Goal: Task Accomplishment & Management: Complete application form

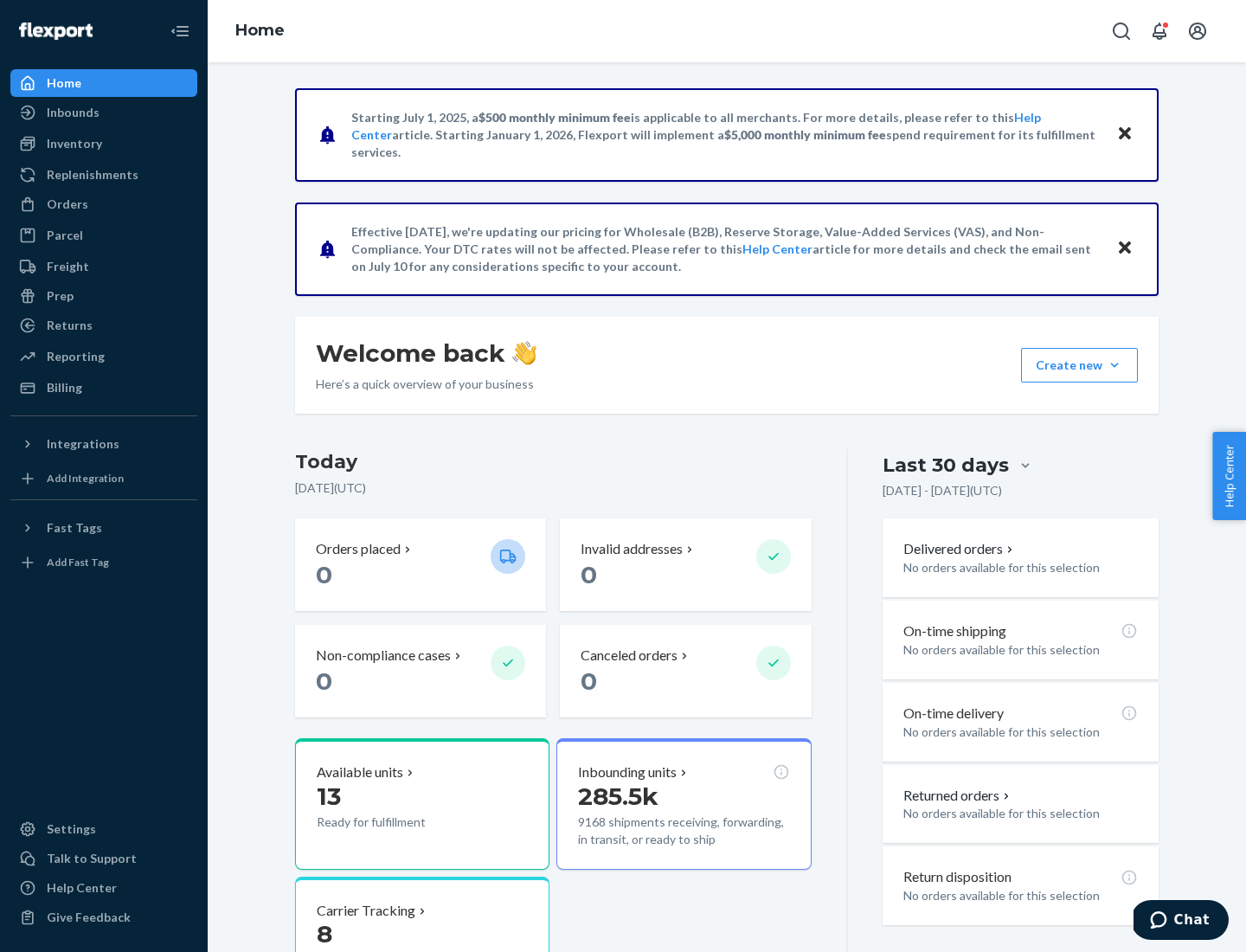
click at [1114, 365] on button "Create new Create new inbound Create new order Create new product" at bounding box center [1079, 364] width 117 height 34
click at [104, 112] on div "Inbounds" at bounding box center [103, 112] width 184 height 25
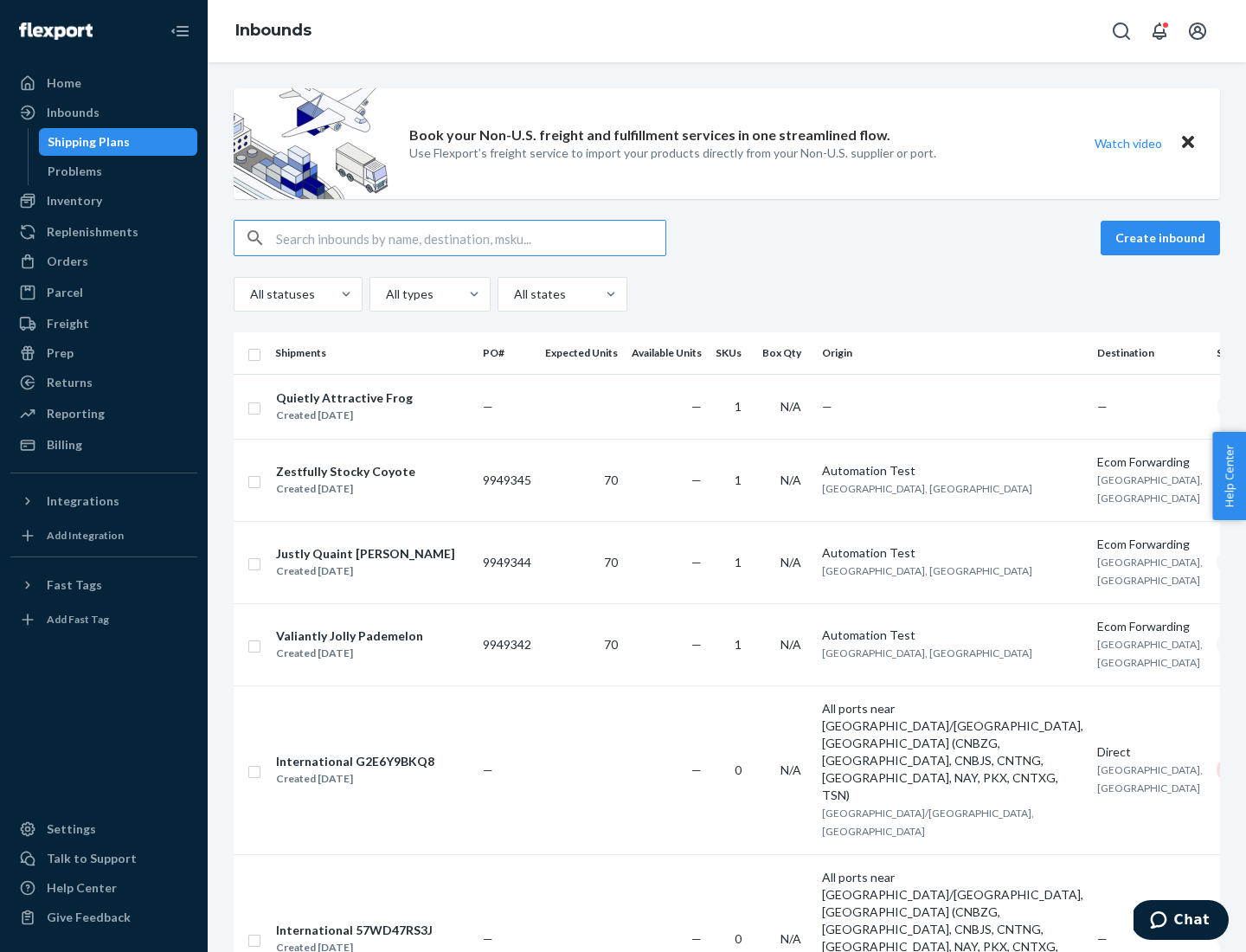
click at [1163, 238] on button "Create inbound" at bounding box center [1161, 238] width 120 height 34
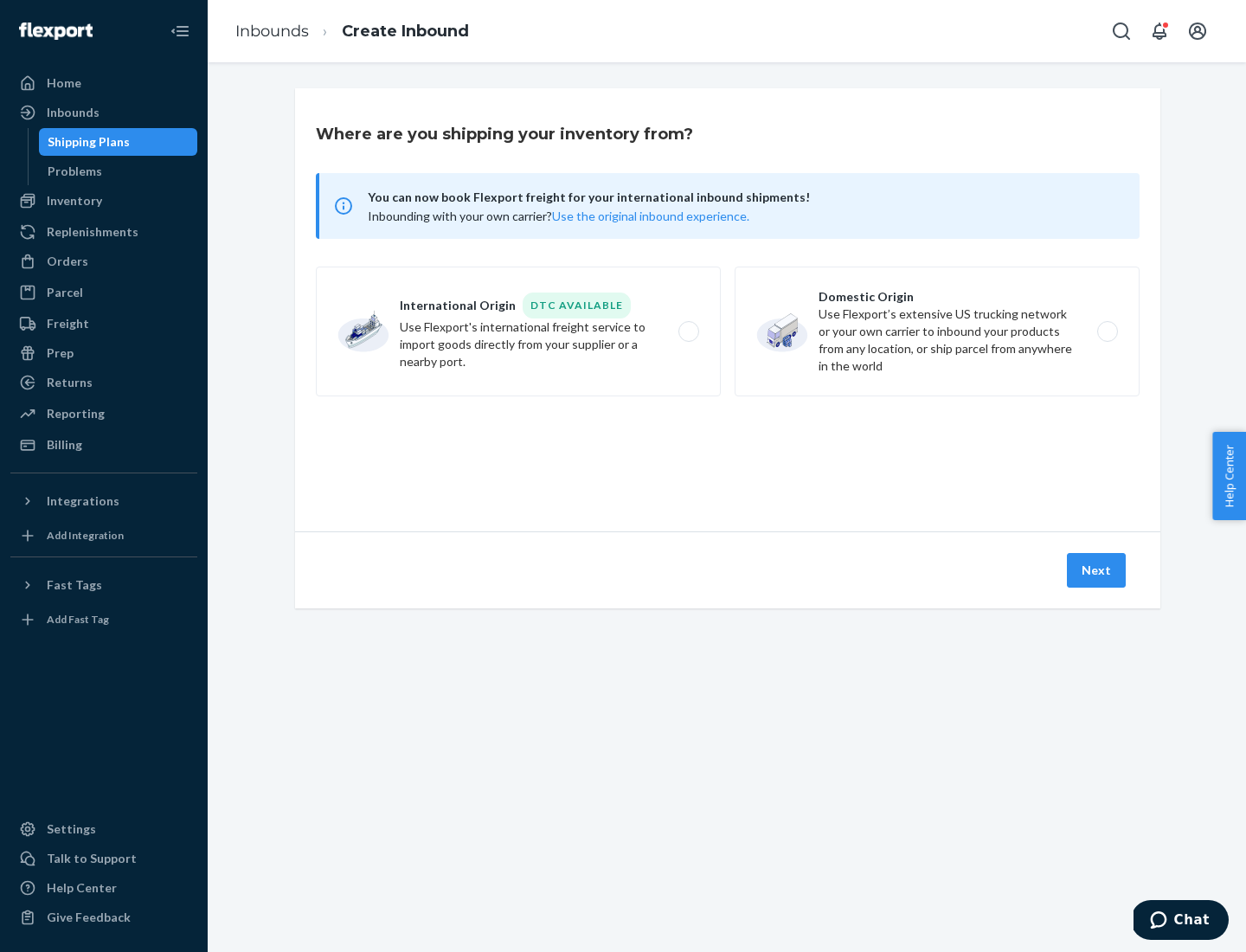
click at [937, 331] on label "Domestic Origin Use Flexport’s extensive US trucking network or your own carrie…" at bounding box center [937, 331] width 405 height 130
click at [1106, 331] on input "Domestic Origin Use Flexport’s extensive US trucking network or your own carrie…" at bounding box center [1111, 331] width 11 height 11
radio input "true"
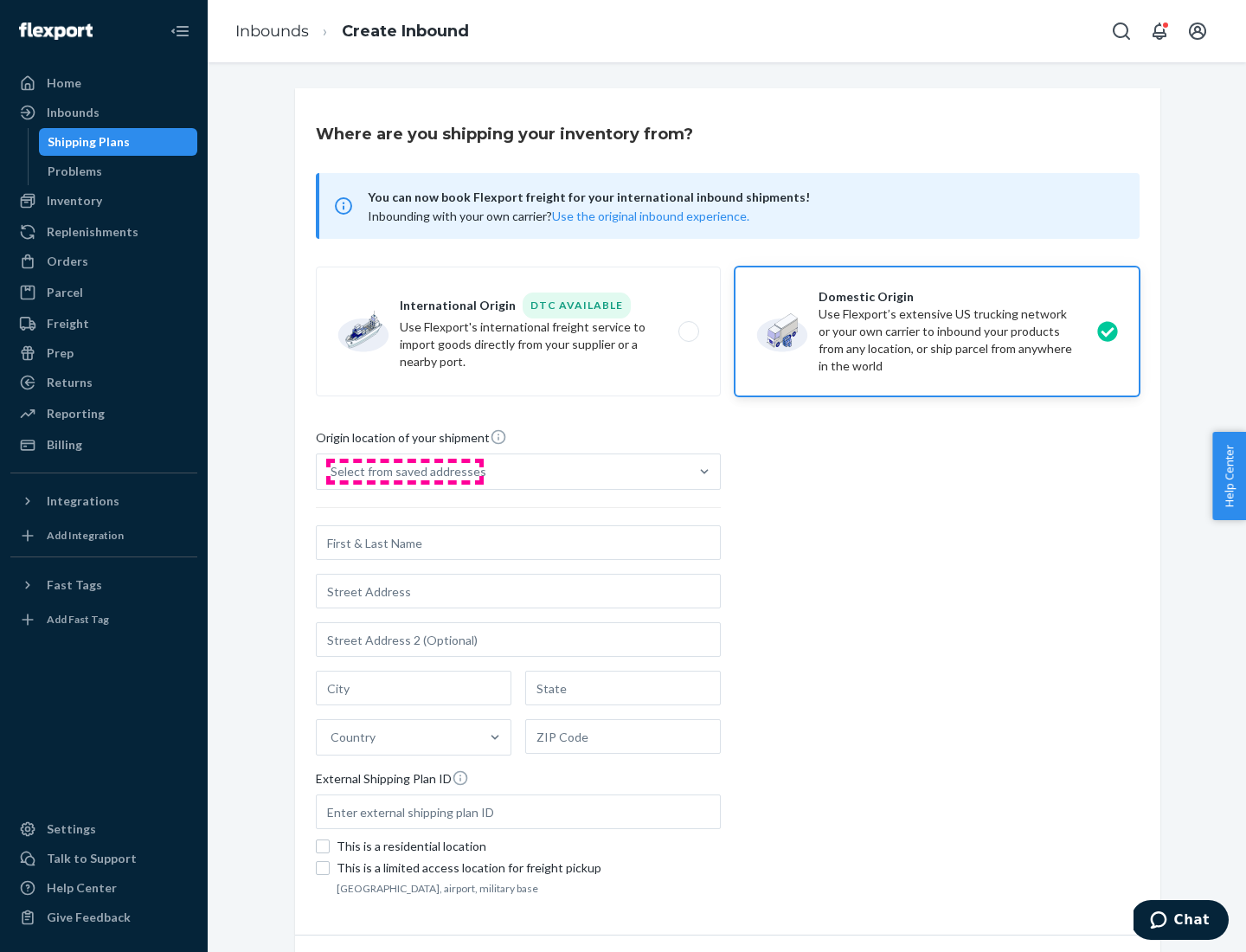
click at [404, 472] on div "Select from saved addresses" at bounding box center [408, 472] width 156 height 18
click at [332, 472] on input "Select from saved addresses" at bounding box center [331, 472] width 2 height 18
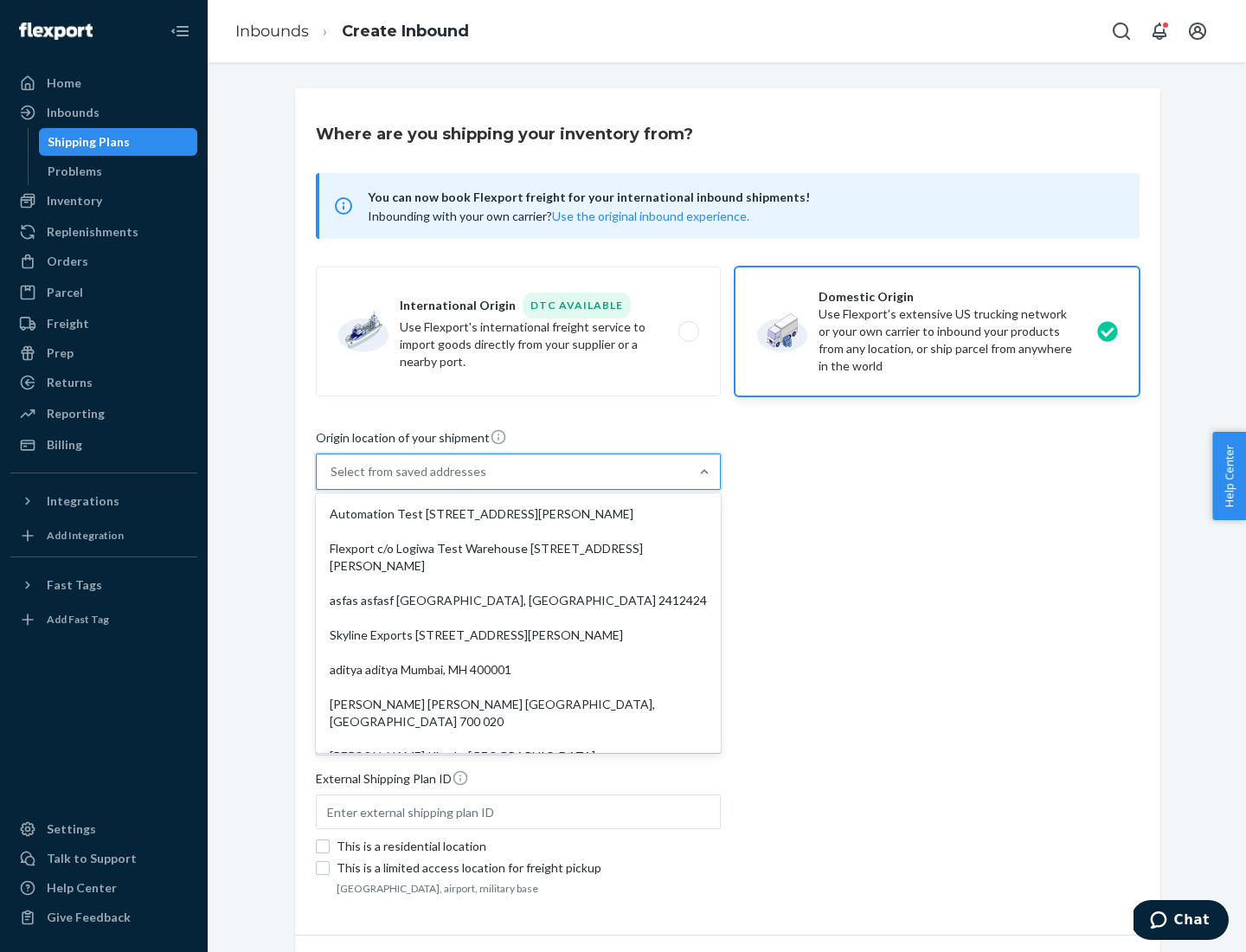
scroll to position [7, 0]
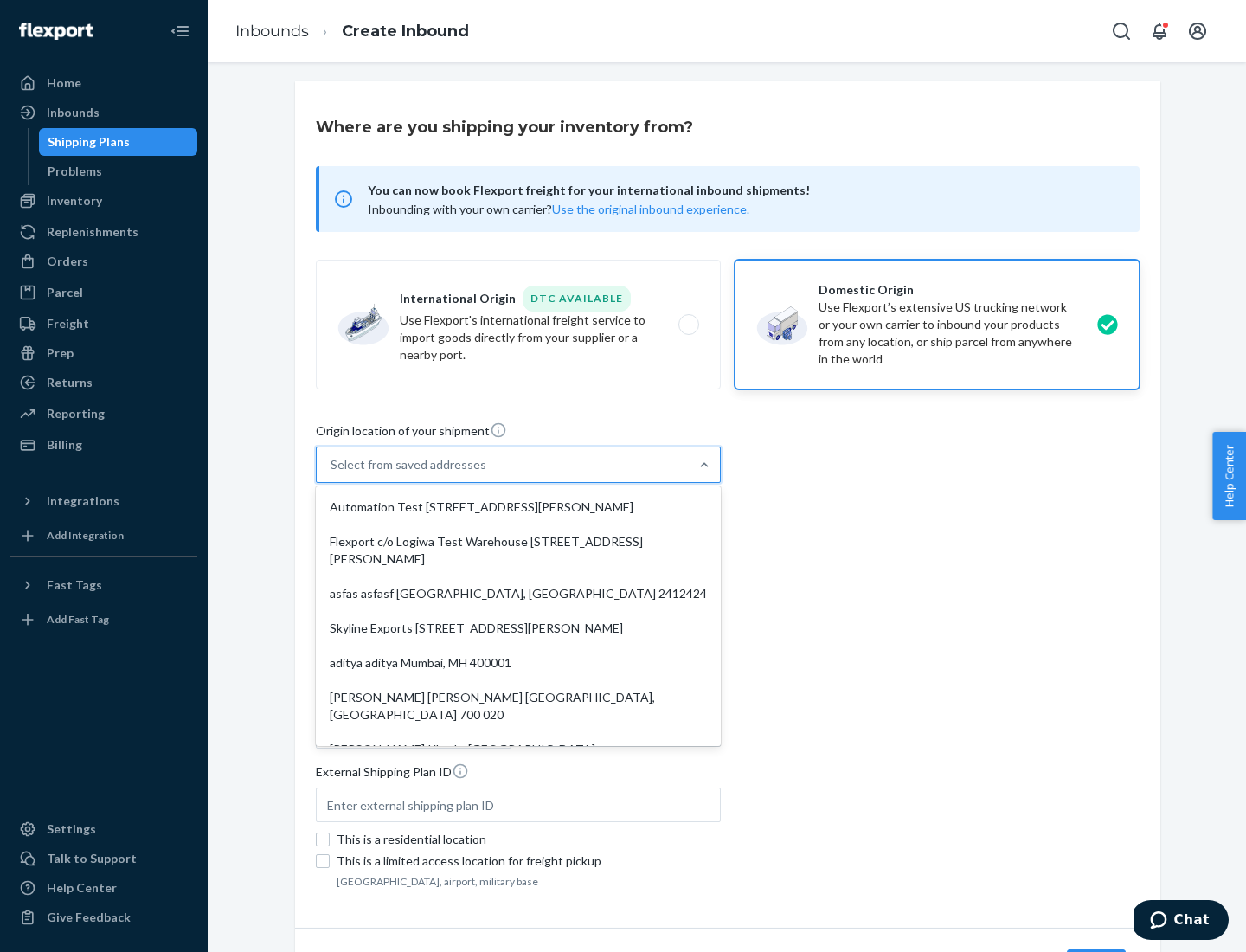
click at [519, 507] on div "Automation Test [STREET_ADDRESS][PERSON_NAME]" at bounding box center [518, 506] width 398 height 34
click at [332, 474] on input "option Automation Test [STREET_ADDRESS][PERSON_NAME]. 9 results available. Use …" at bounding box center [331, 465] width 2 height 18
type input "Automation Test"
type input "9th Floor"
type input "[GEOGRAPHIC_DATA]"
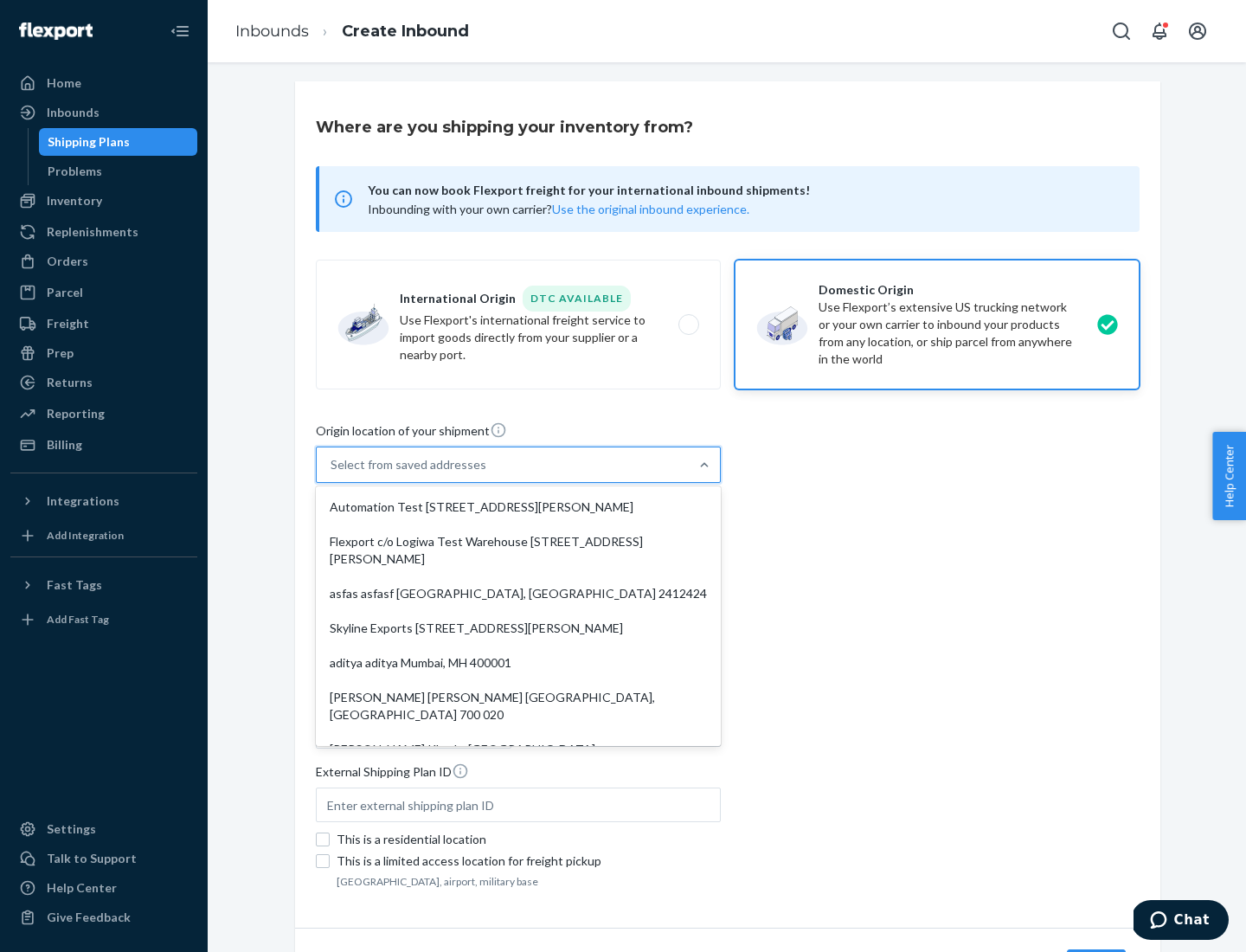
type input "CA"
type input "94104"
type input "[STREET_ADDRESS][PERSON_NAME]"
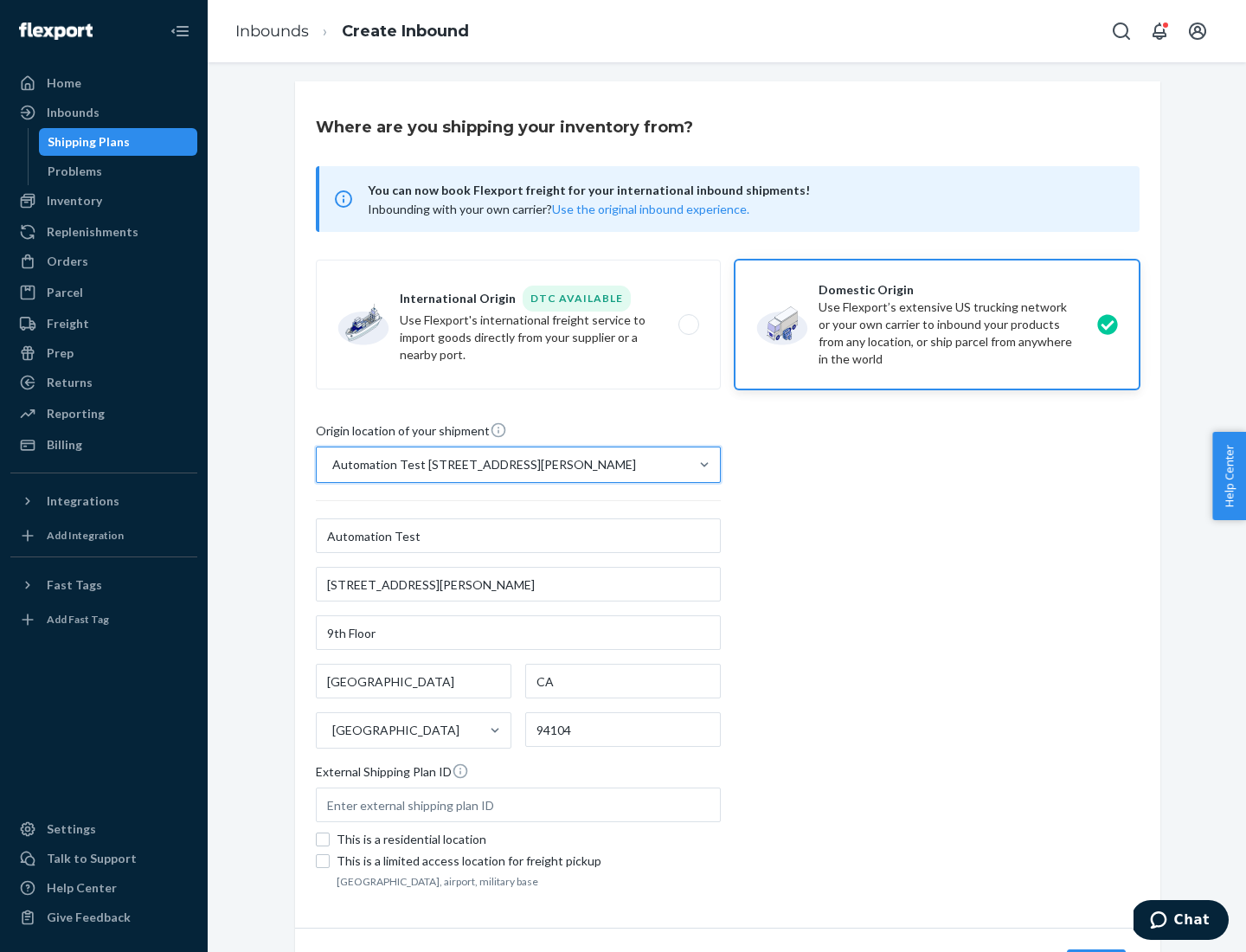
scroll to position [101, 0]
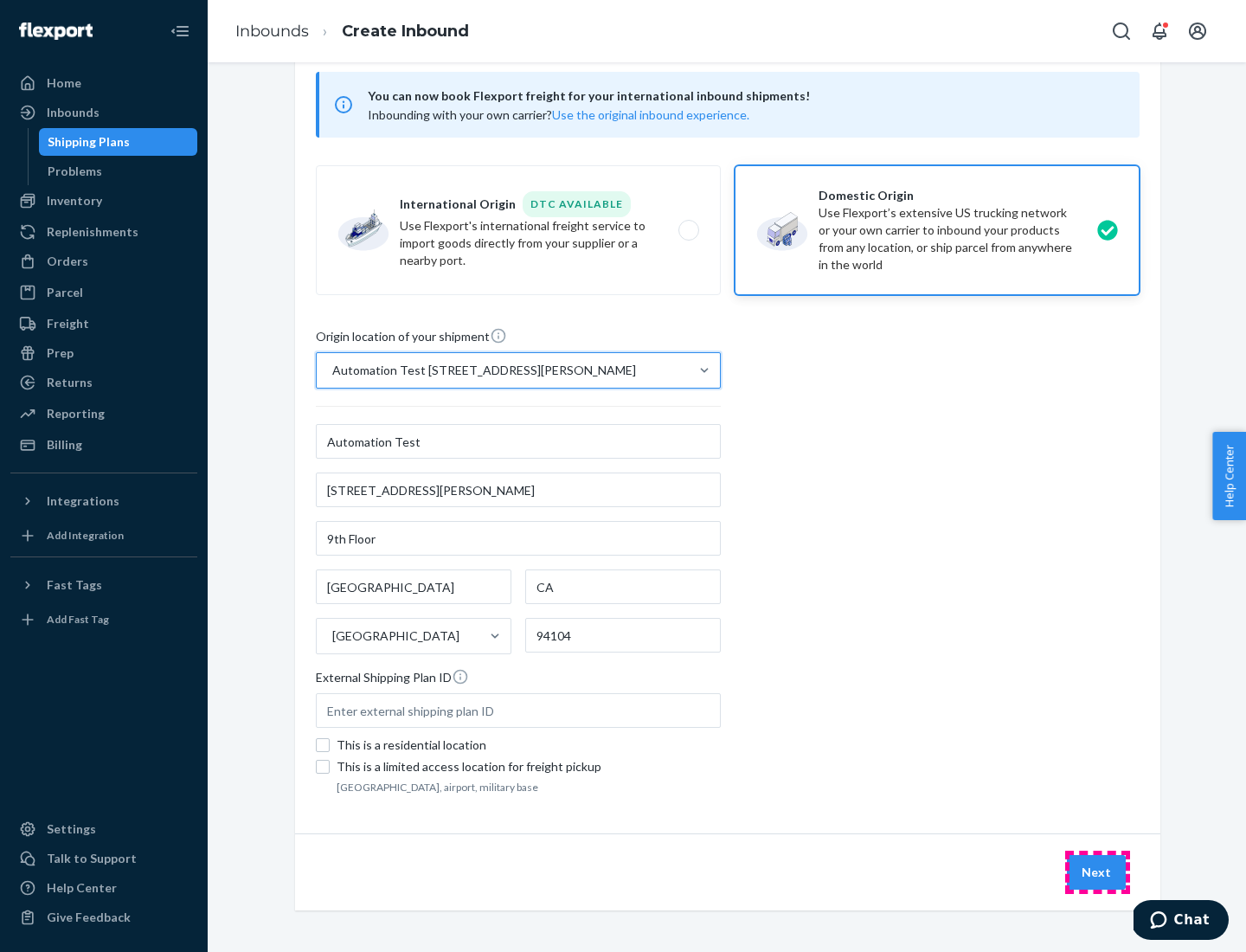
click at [1098, 872] on button "Next" at bounding box center [1097, 871] width 59 height 34
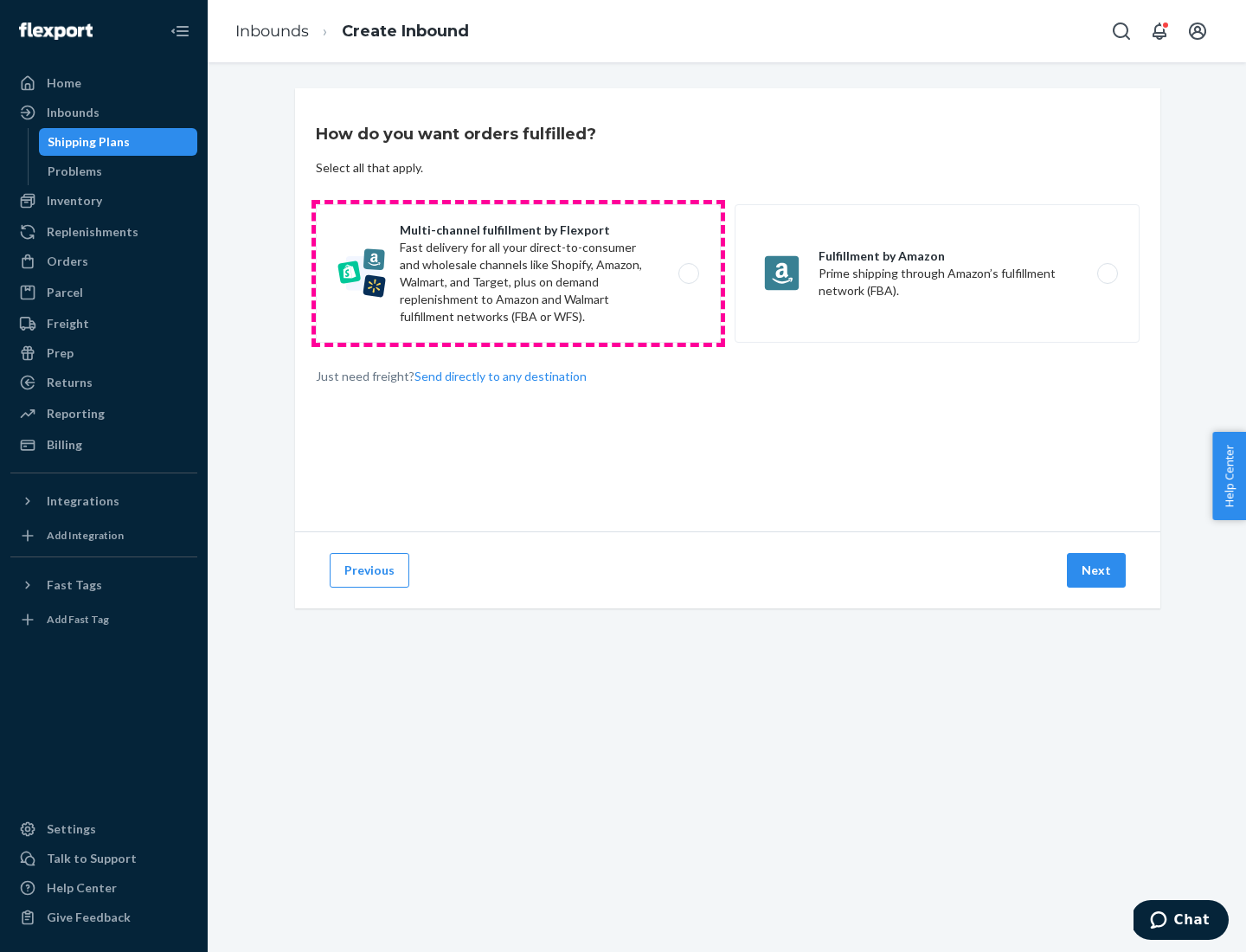
click at [519, 273] on label "Multi-channel fulfillment by Flexport Fast delivery for all your direct-to-cons…" at bounding box center [518, 273] width 405 height 139
click at [688, 273] on input "Multi-channel fulfillment by Flexport Fast delivery for all your direct-to-cons…" at bounding box center [693, 273] width 11 height 11
radio input "true"
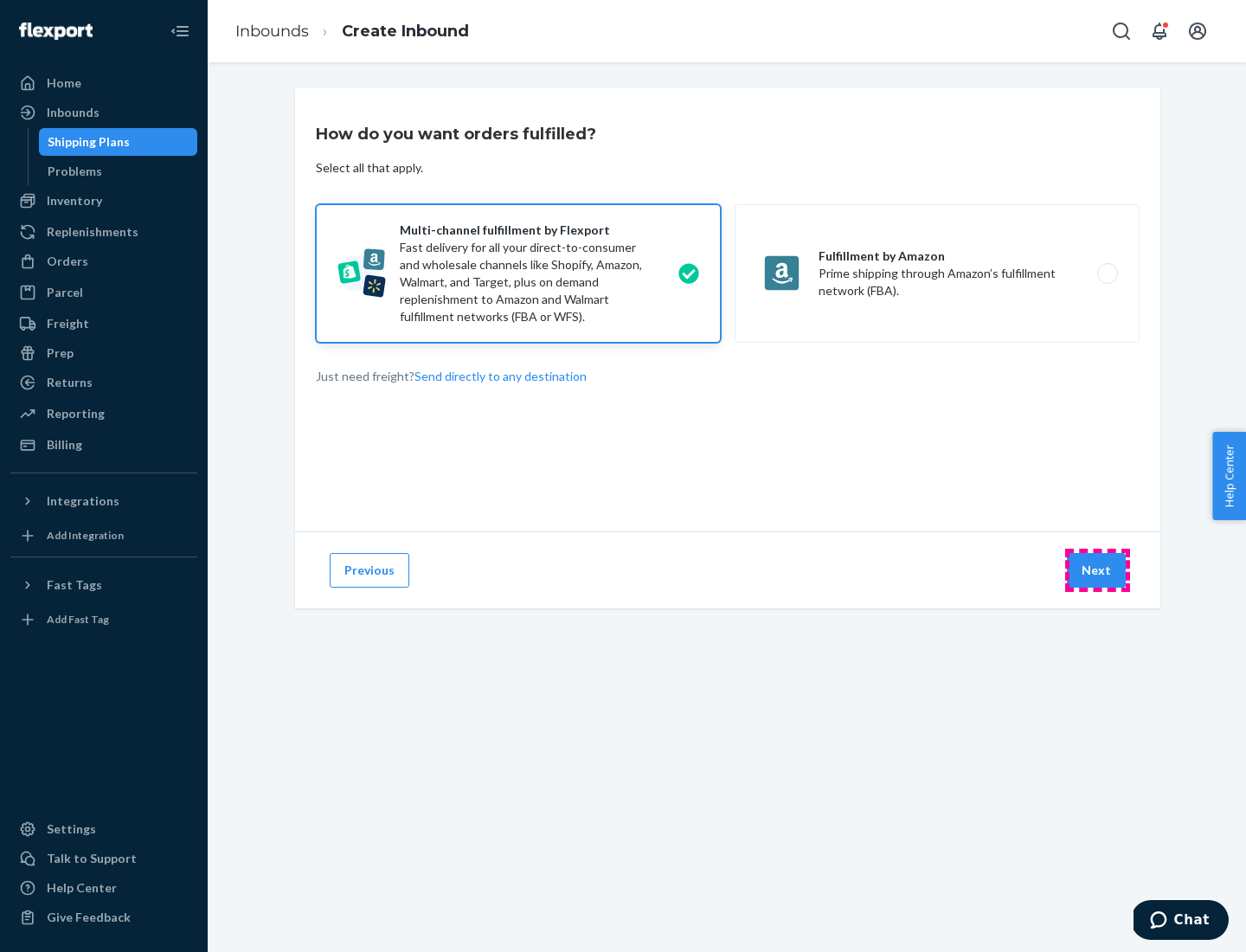
click at [1098, 570] on button "Next" at bounding box center [1097, 570] width 59 height 34
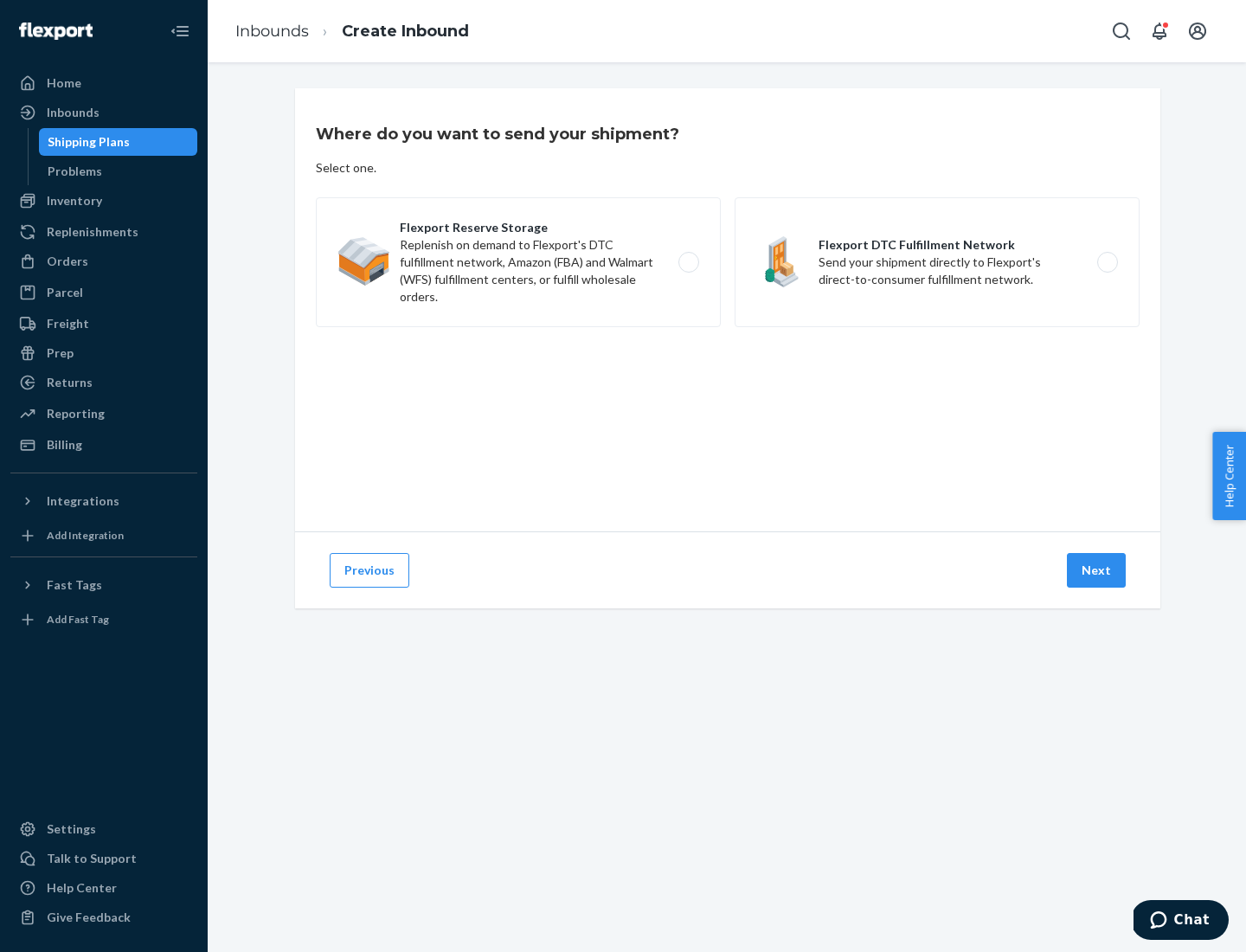
click at [937, 262] on label "Flexport DTC Fulfillment Network Send your shipment directly to Flexport's dire…" at bounding box center [937, 262] width 405 height 130
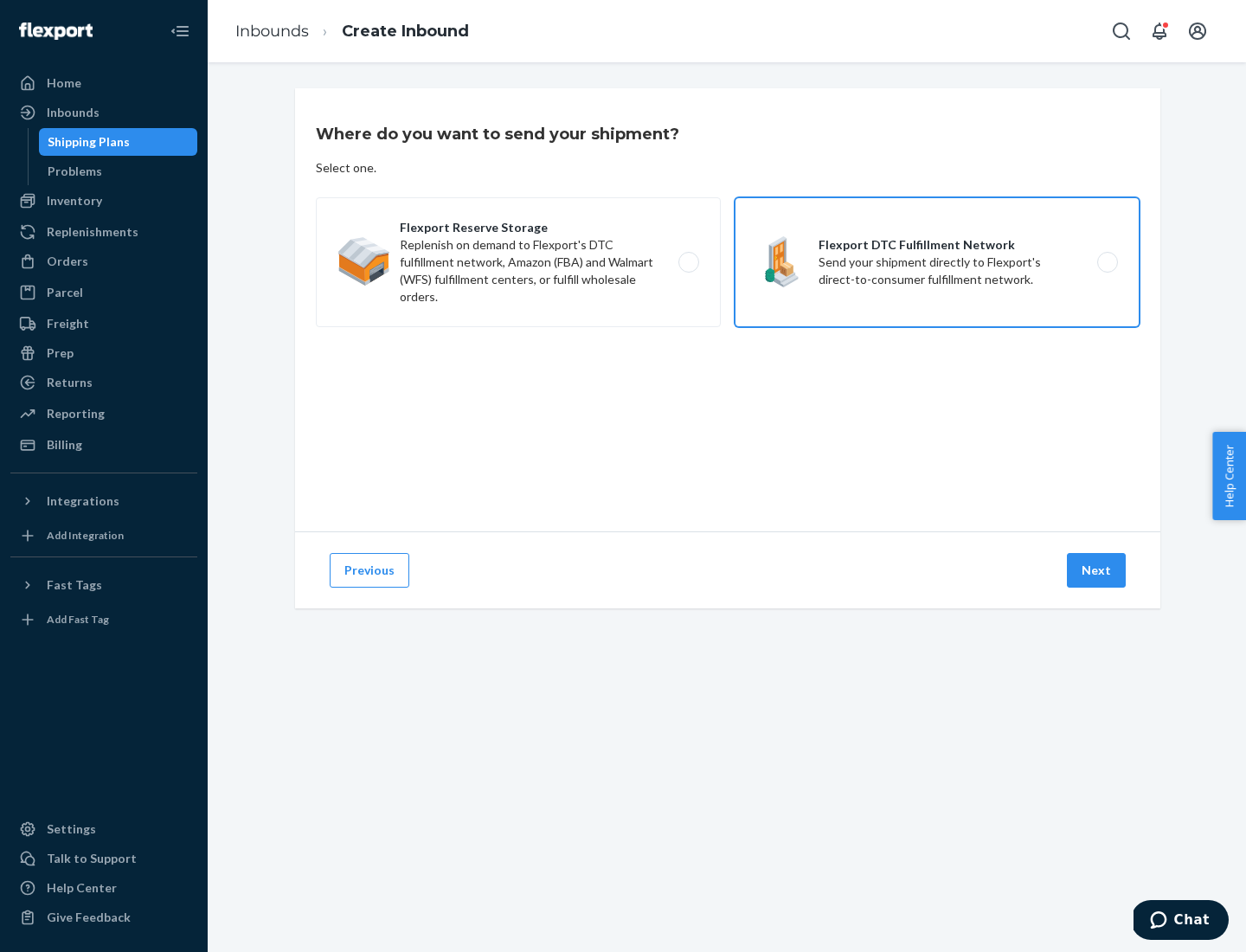
click at [1106, 262] on input "Flexport DTC Fulfillment Network Send your shipment directly to Flexport's dire…" at bounding box center [1111, 262] width 11 height 11
radio input "true"
click at [1098, 570] on button "Next" at bounding box center [1097, 570] width 59 height 34
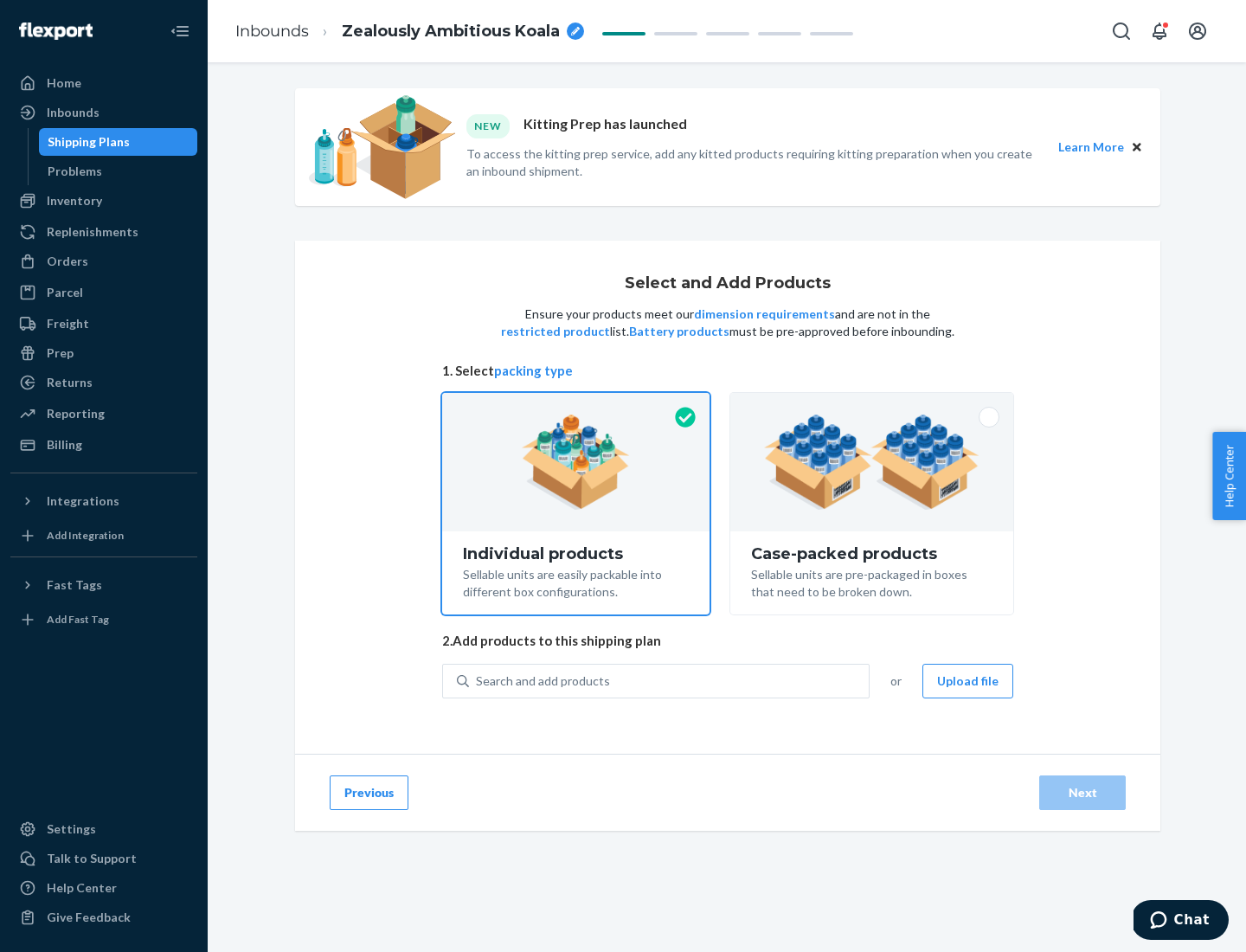
click at [873, 462] on img at bounding box center [872, 462] width 215 height 95
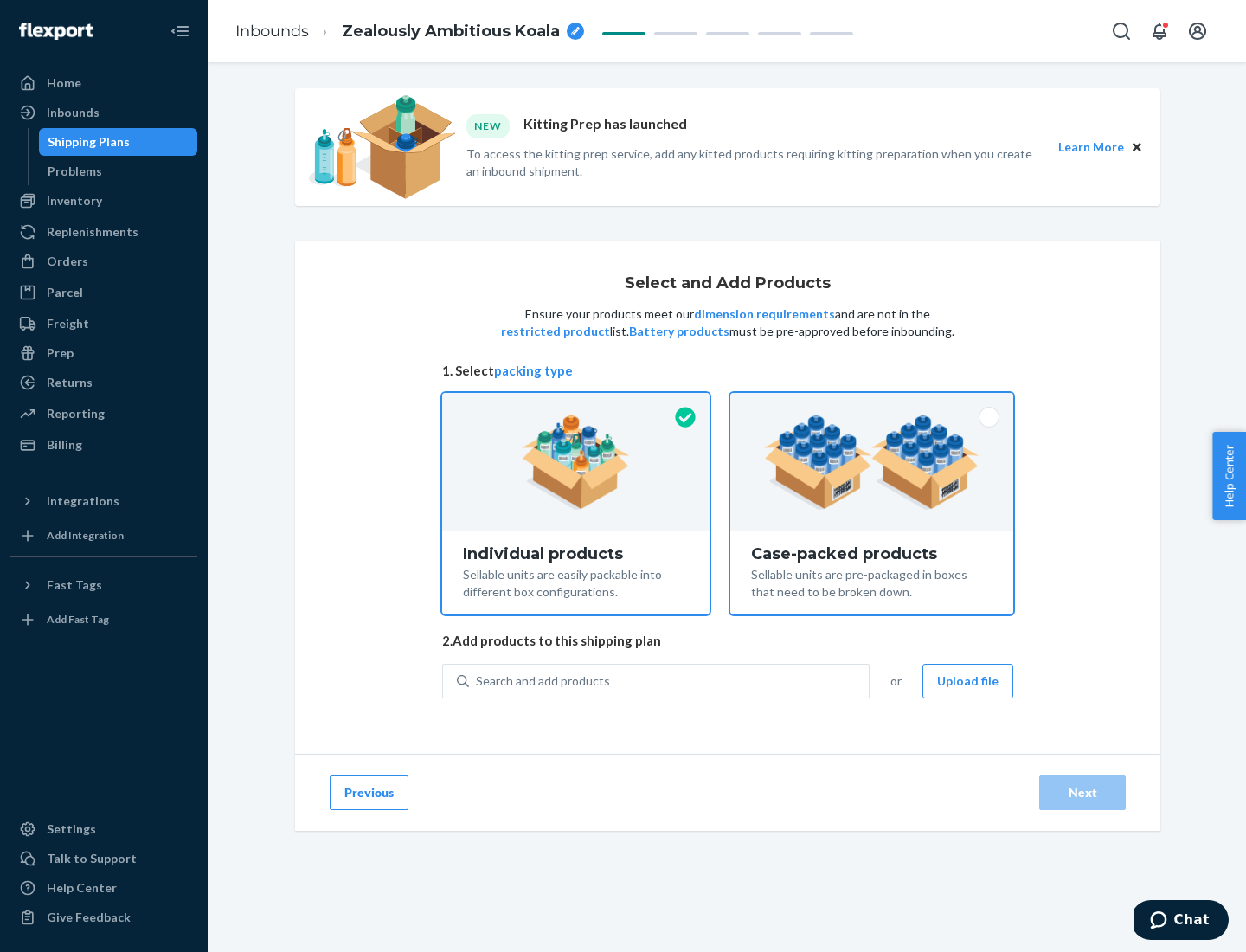
click at [873, 404] on input "Case-packed products Sellable units are pre-packaged in boxes that need to be b…" at bounding box center [872, 398] width 11 height 11
radio input "true"
radio input "false"
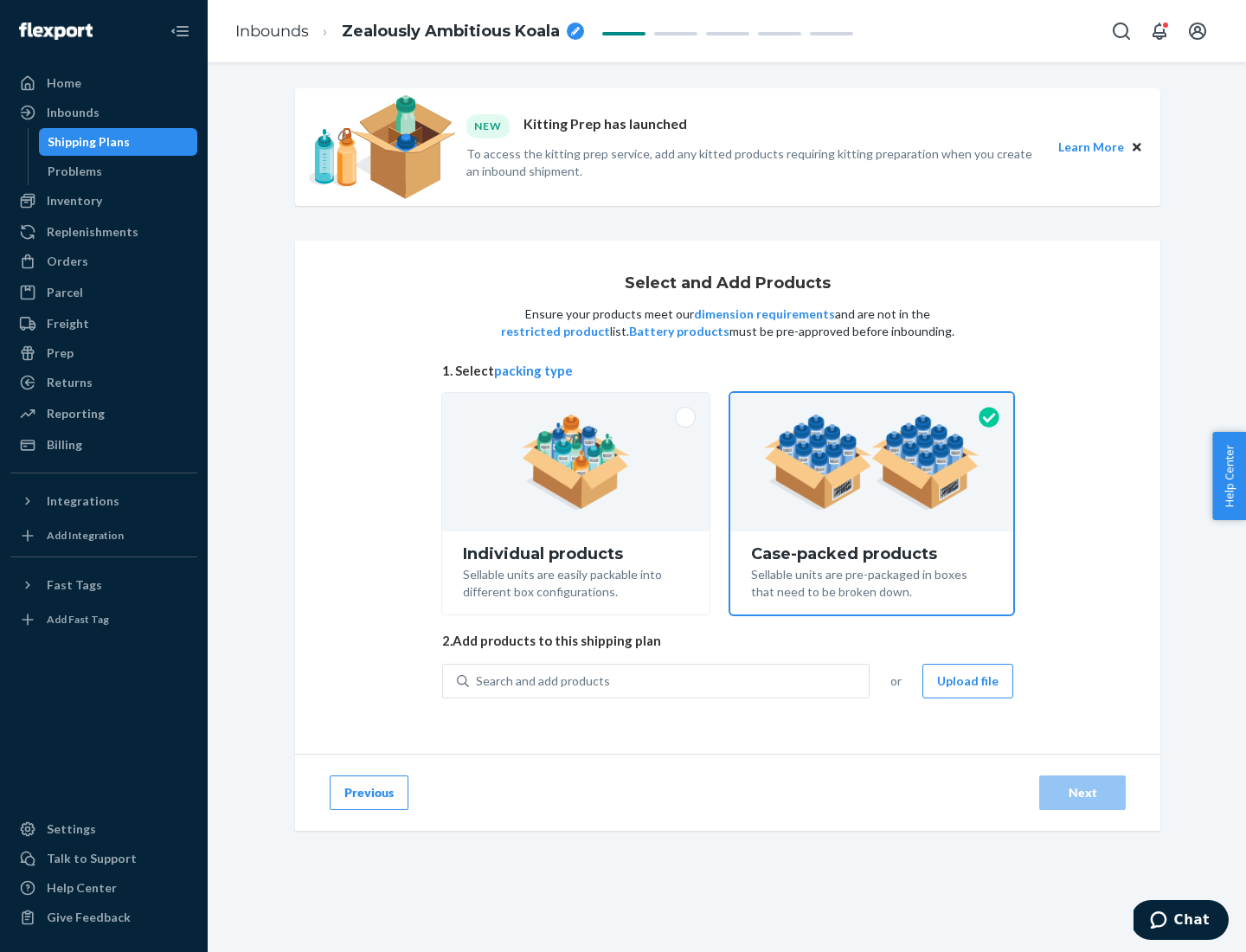
click at [670, 680] on div "Search and add products" at bounding box center [668, 681] width 400 height 31
click at [478, 680] on input "Search and add products" at bounding box center [477, 681] width 2 height 18
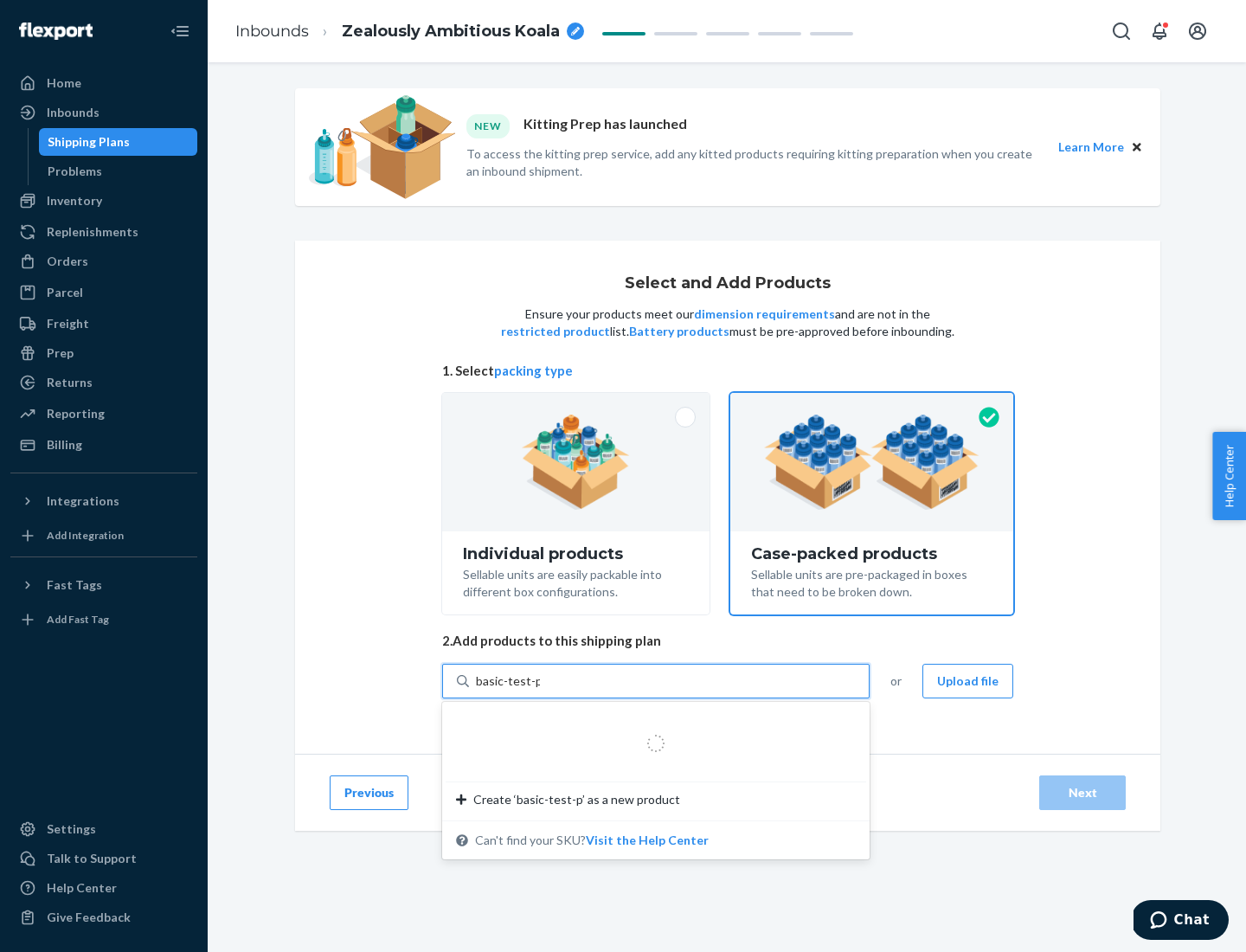
type input "basic-test-product-1"
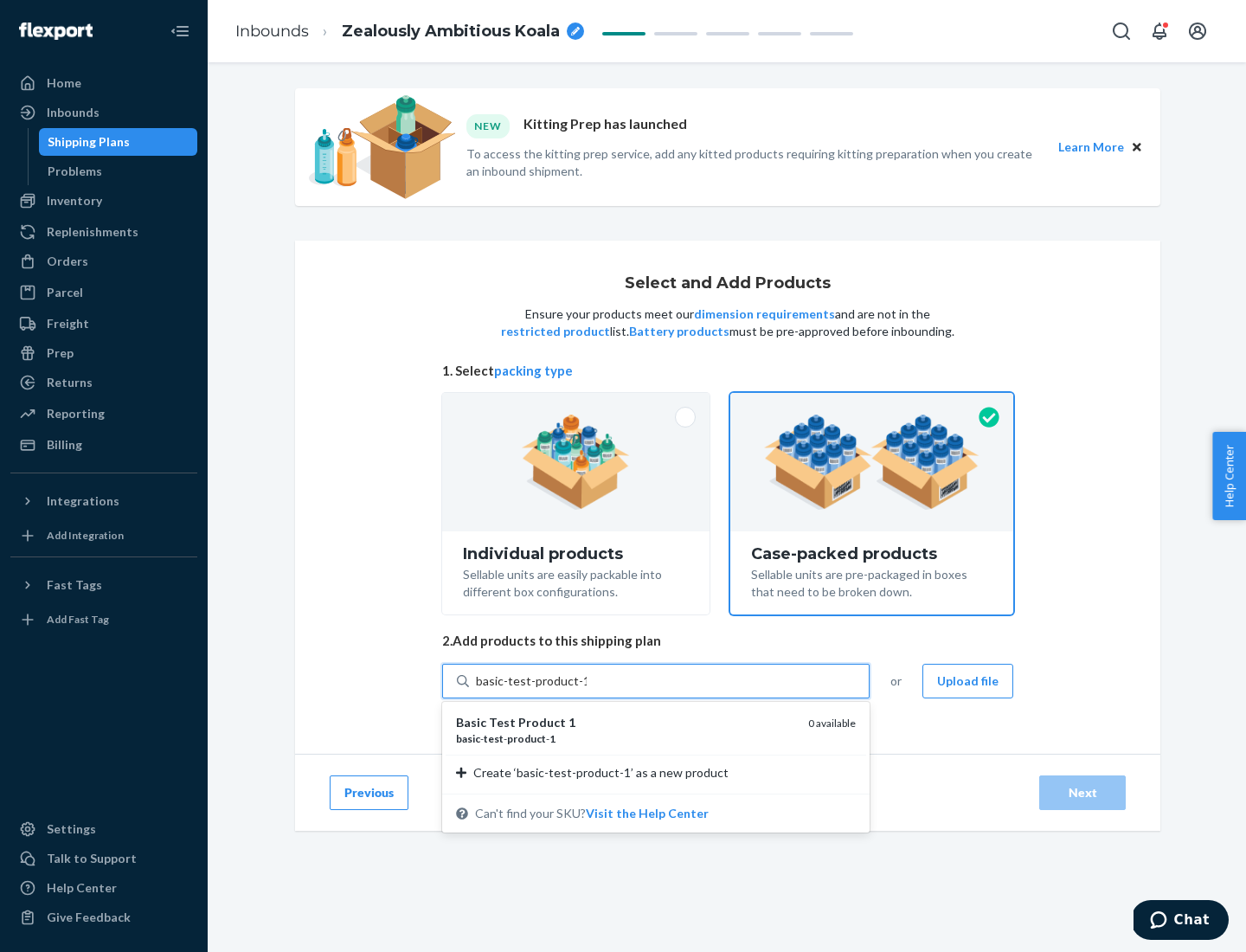
click at [626, 738] on div "basic - test - product - 1" at bounding box center [625, 738] width 338 height 15
click at [587, 690] on input "basic-test-product-1" at bounding box center [531, 681] width 111 height 18
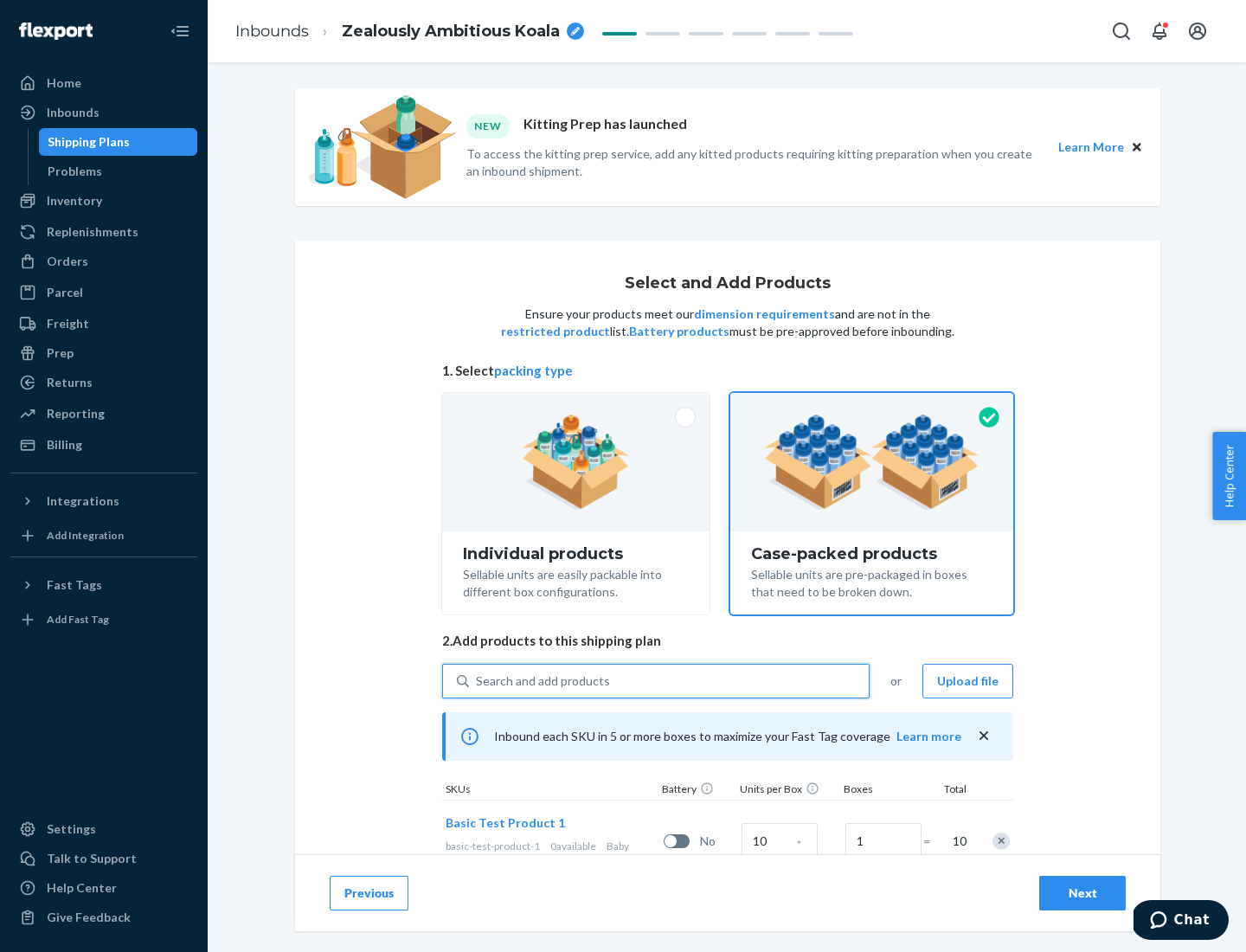
scroll to position [62, 0]
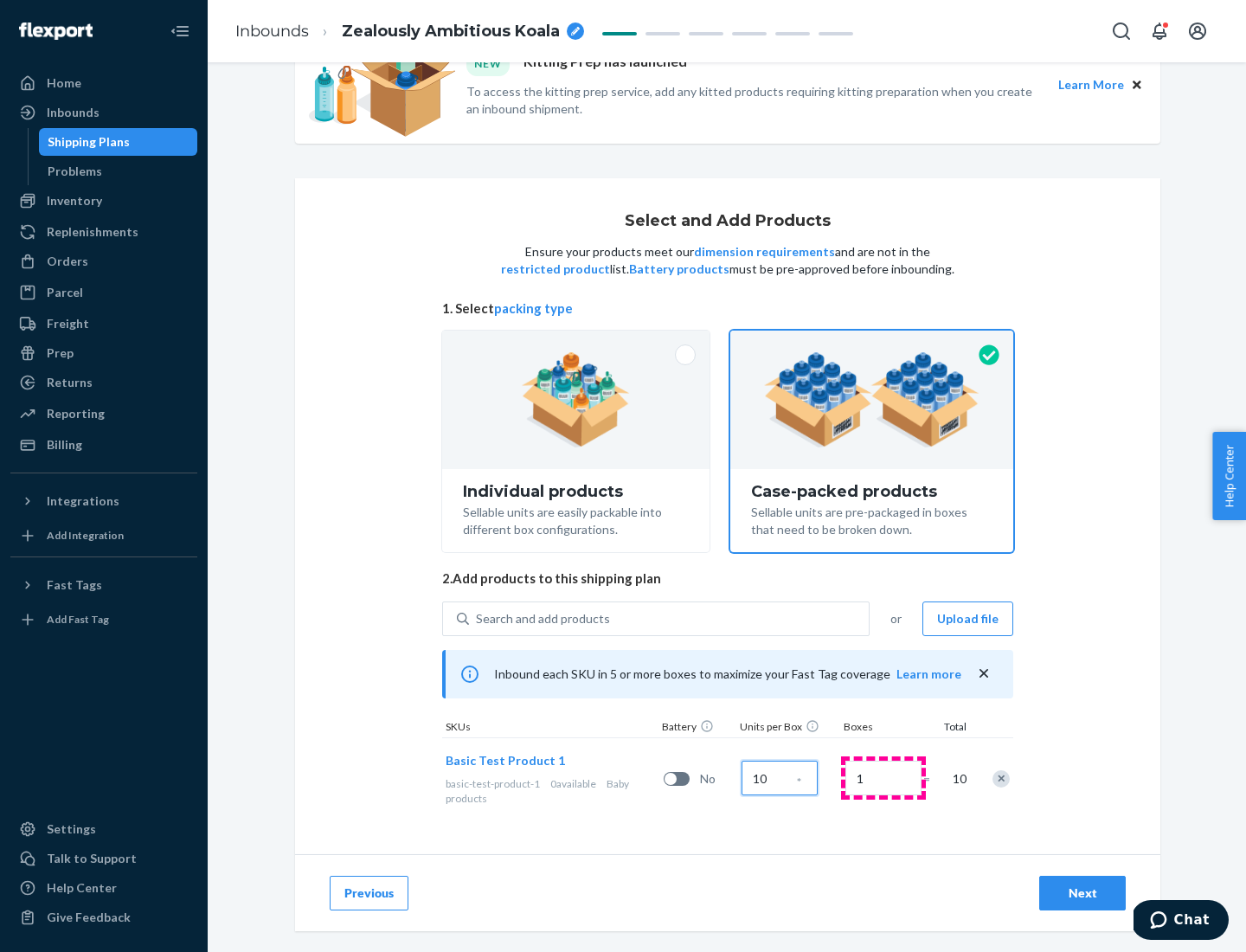
type input "10"
type input "7"
click at [1083, 893] on div "Next" at bounding box center [1083, 893] width 57 height 18
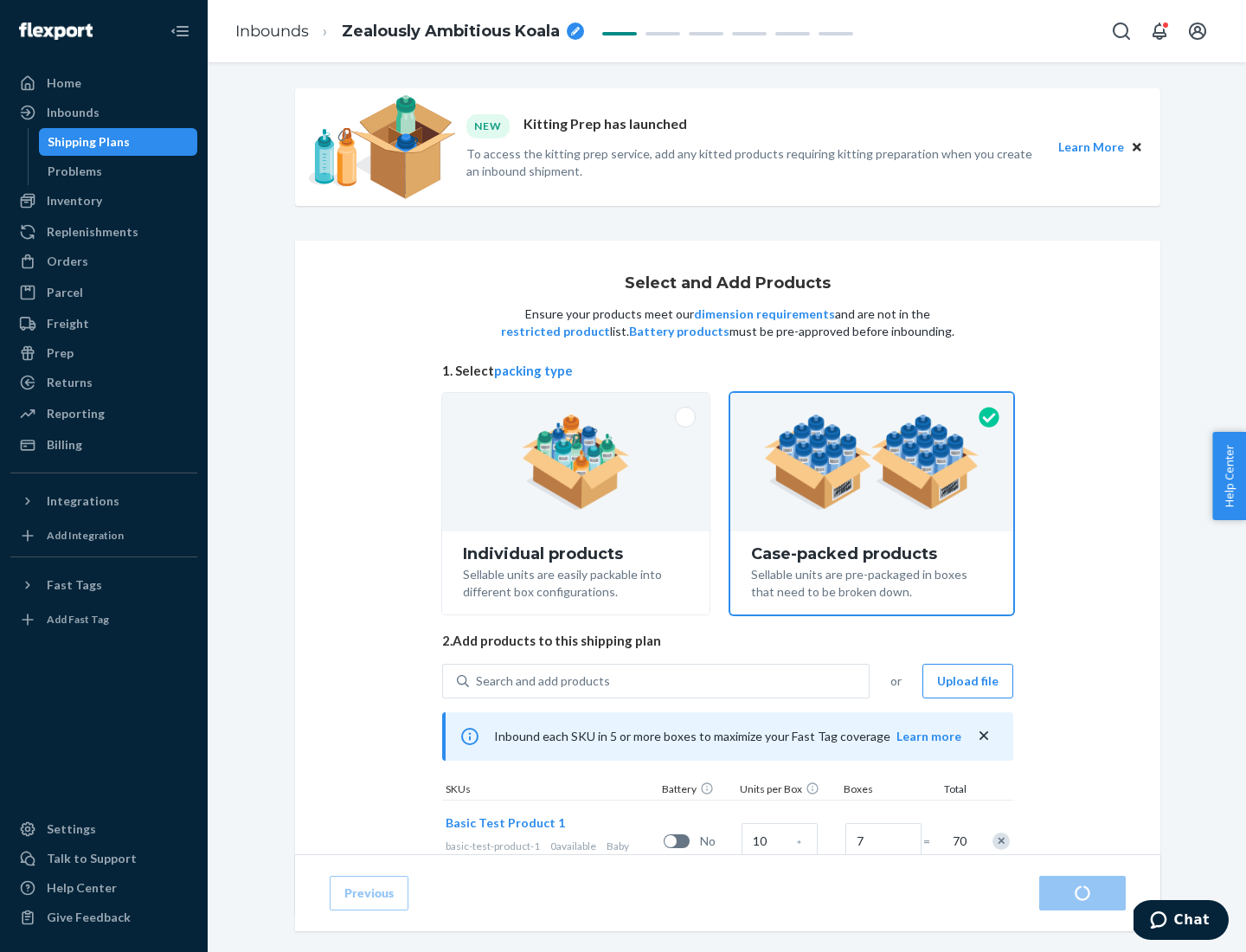
radio input "true"
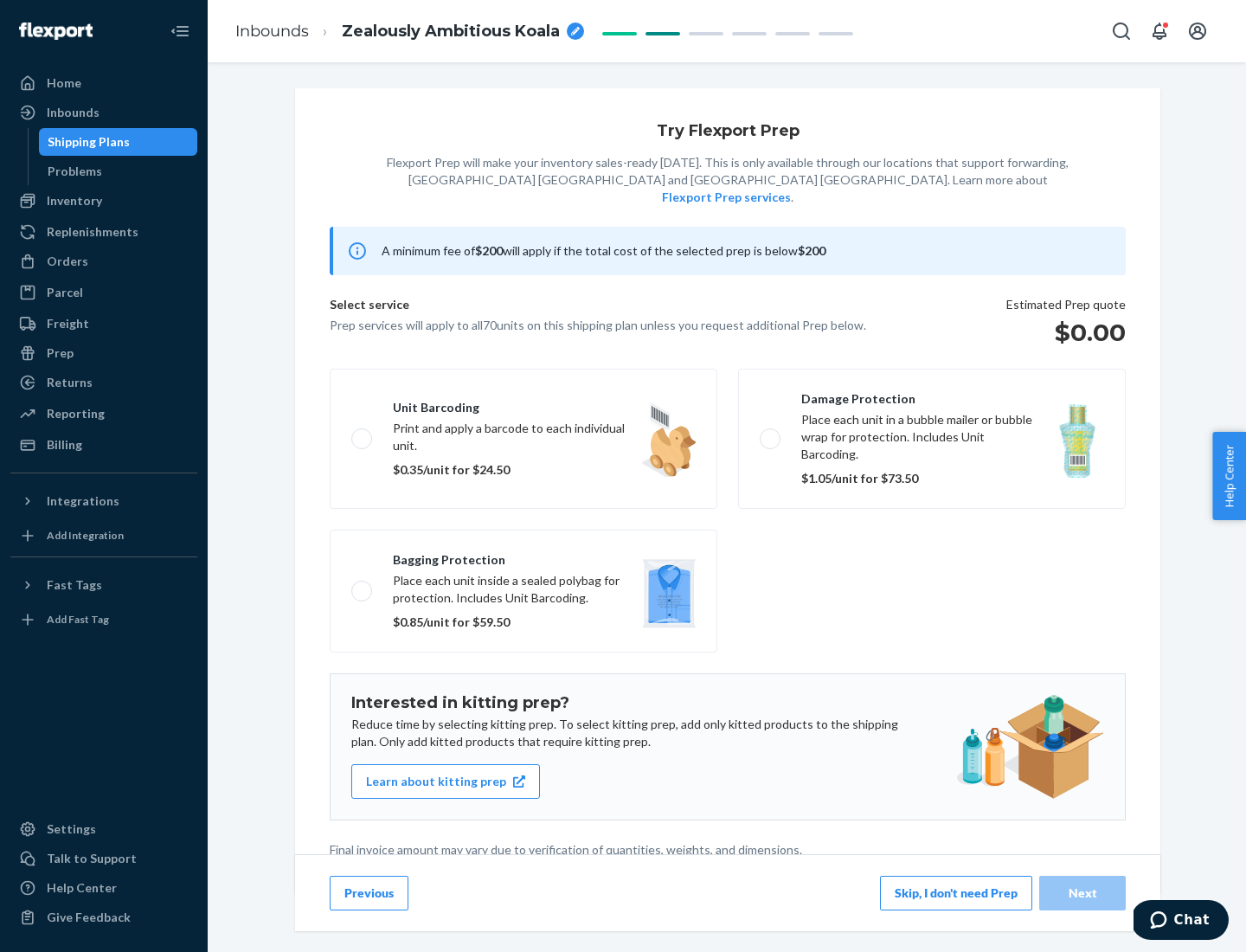
scroll to position [4, 0]
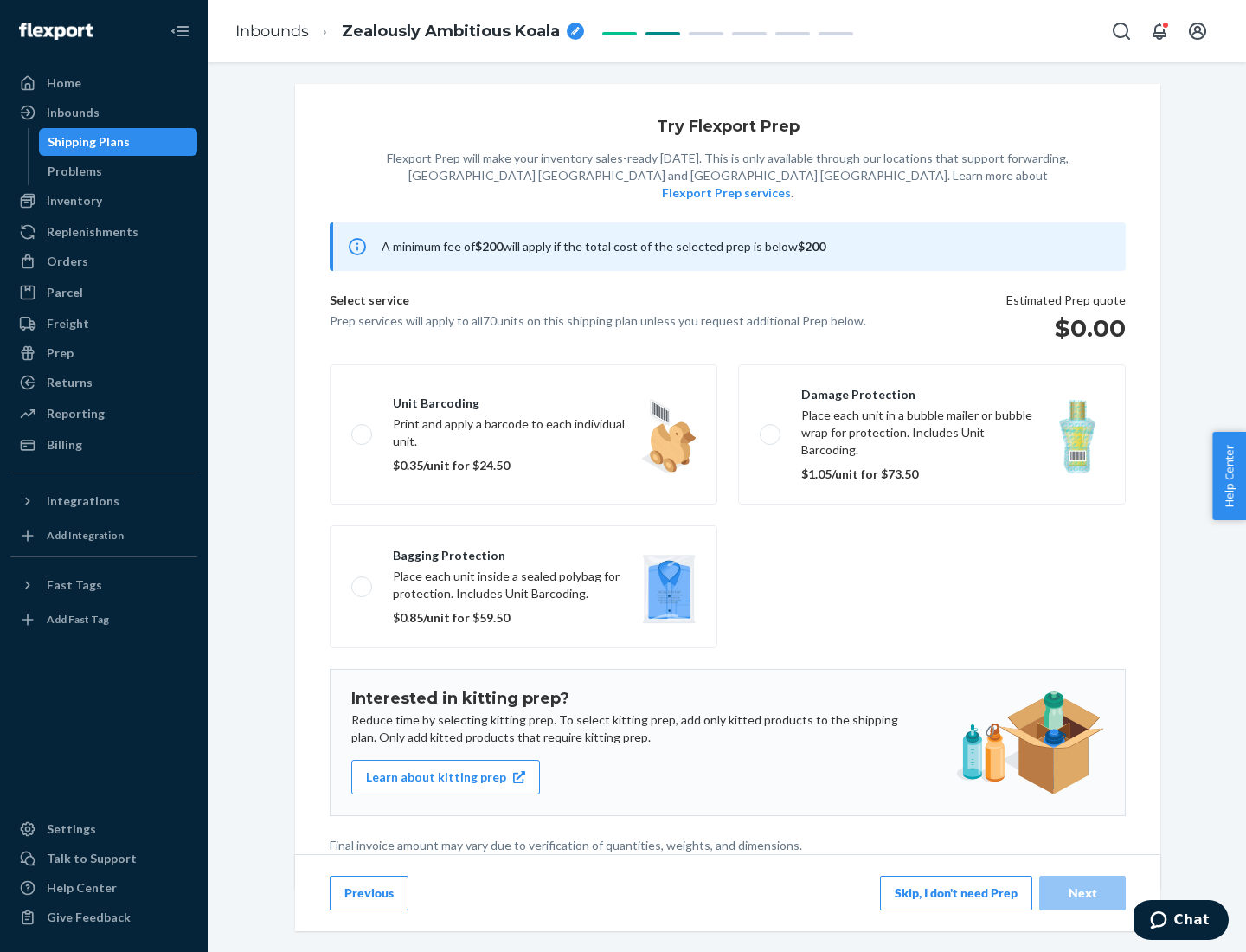
click at [524, 551] on label "Bagging protection Place each unit inside a sealed polybag for protection. Incl…" at bounding box center [524, 587] width 388 height 123
click at [363, 581] on input "Bagging protection Place each unit inside a sealed polybag for protection. Incl…" at bounding box center [357, 586] width 11 height 11
checkbox input "true"
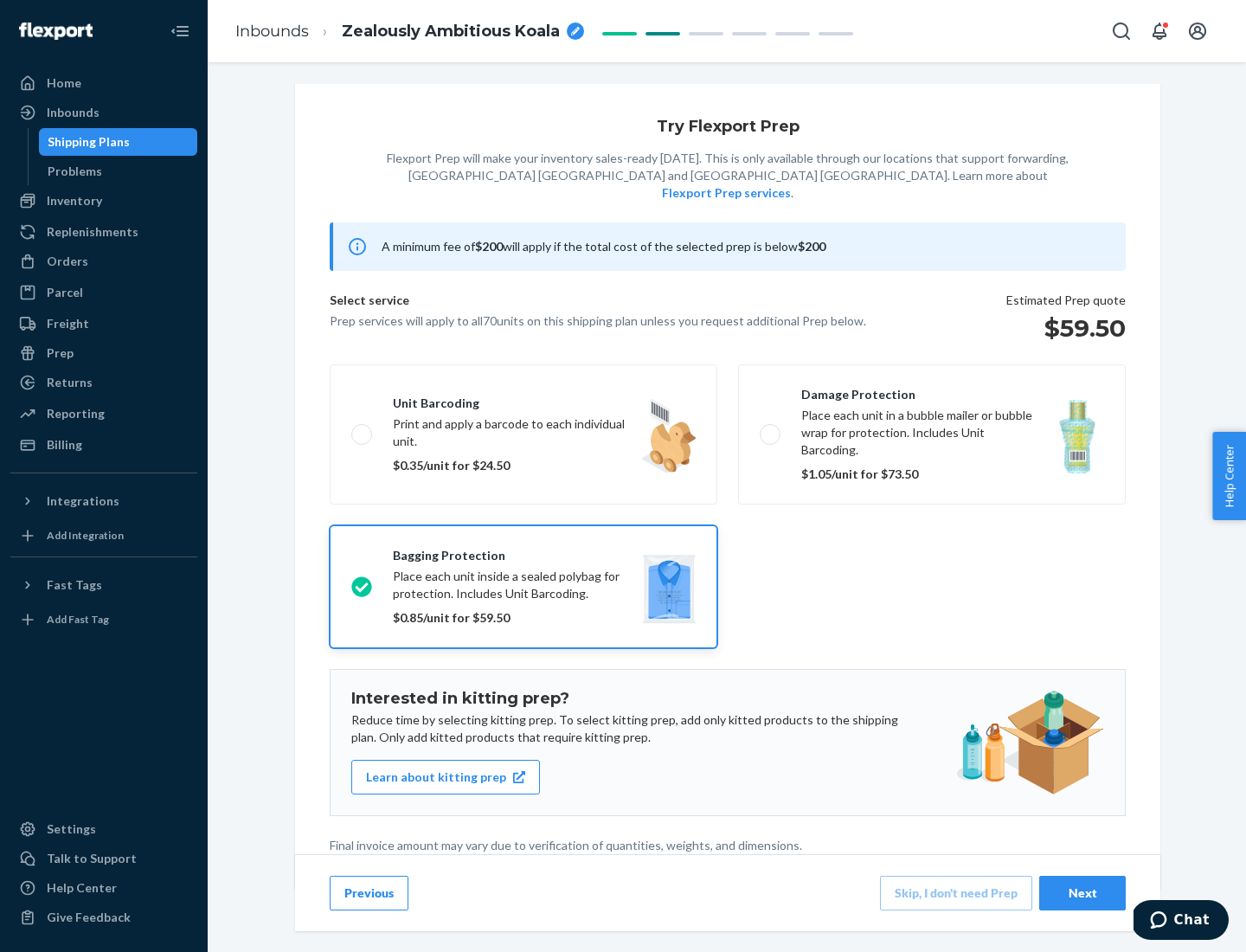
click at [1083, 892] on div "Next" at bounding box center [1083, 893] width 57 height 18
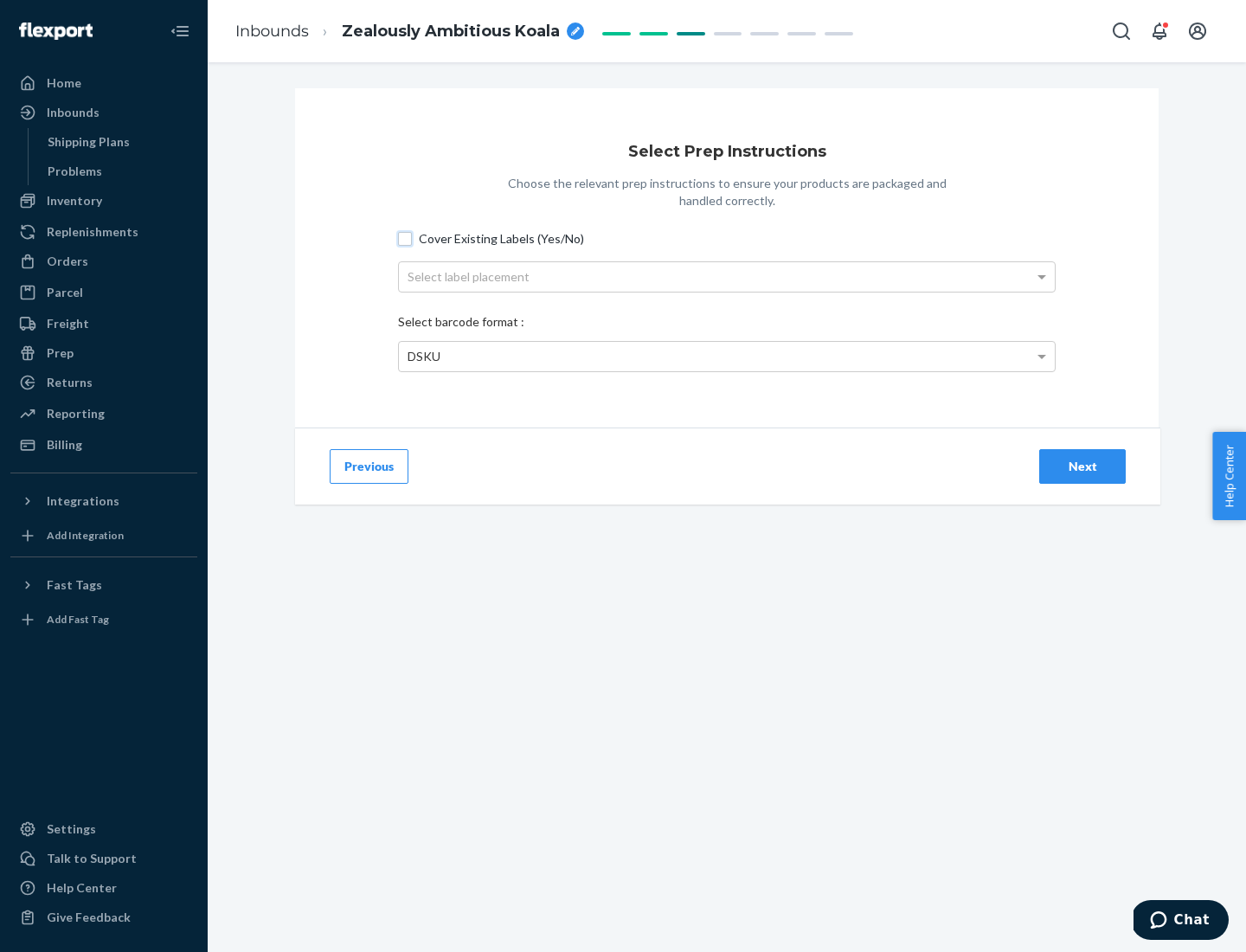
click at [405, 238] on input "Cover Existing Labels (Yes/No)" at bounding box center [405, 239] width 14 height 14
checkbox input "true"
click at [727, 276] on div "Select label placement" at bounding box center [727, 277] width 656 height 29
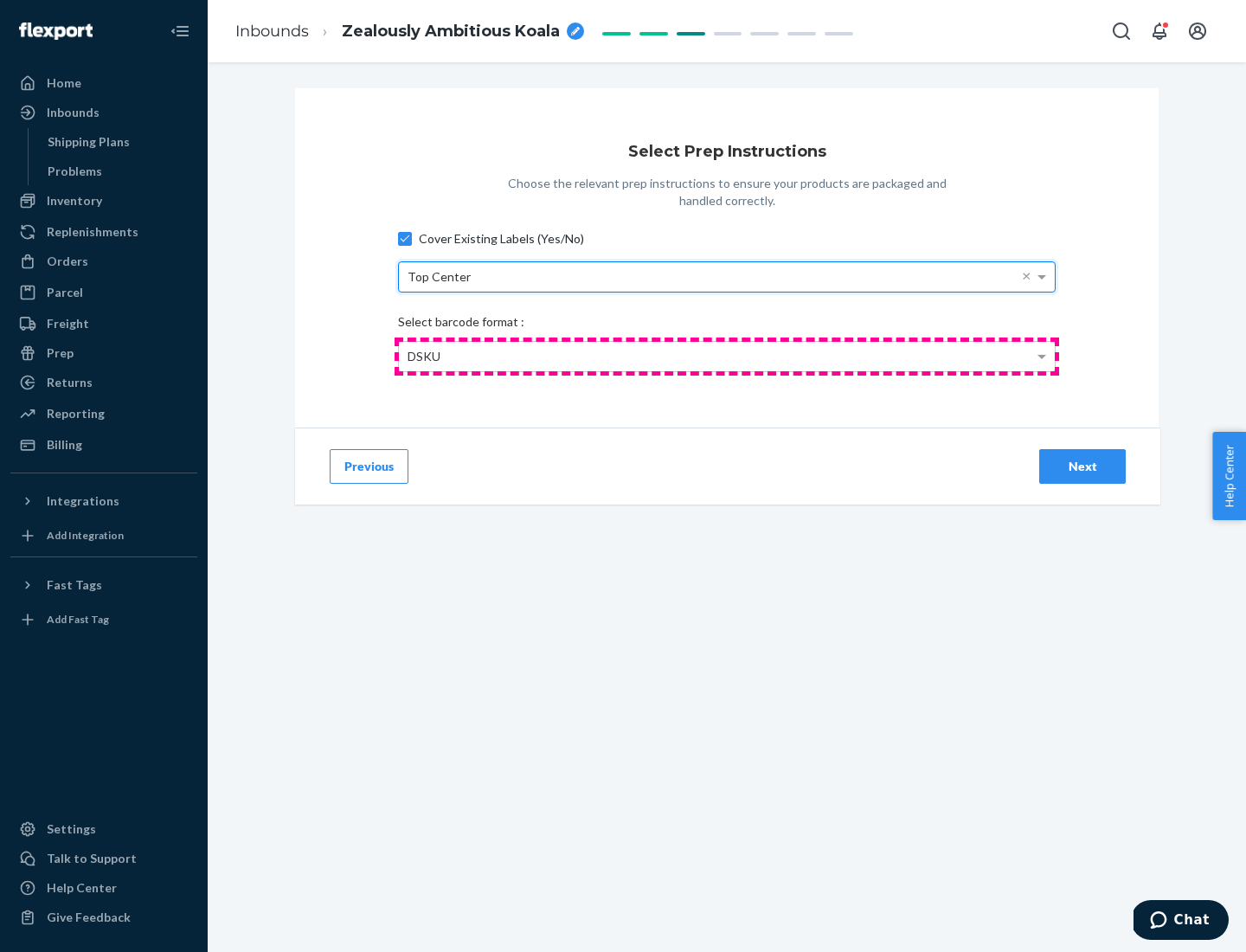
click at [727, 356] on div "DSKU" at bounding box center [727, 357] width 656 height 29
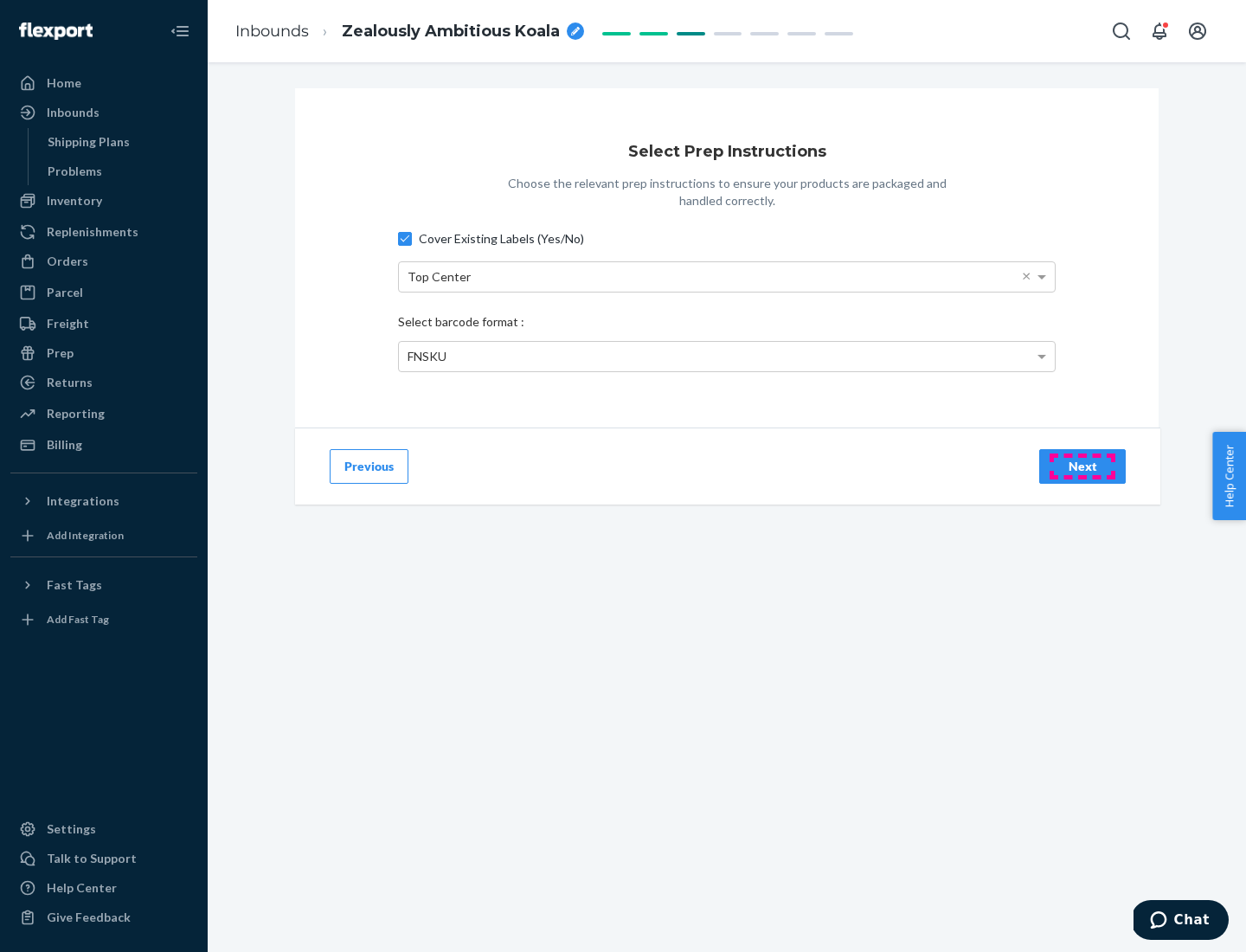
click at [1083, 466] on div "Next" at bounding box center [1083, 467] width 57 height 18
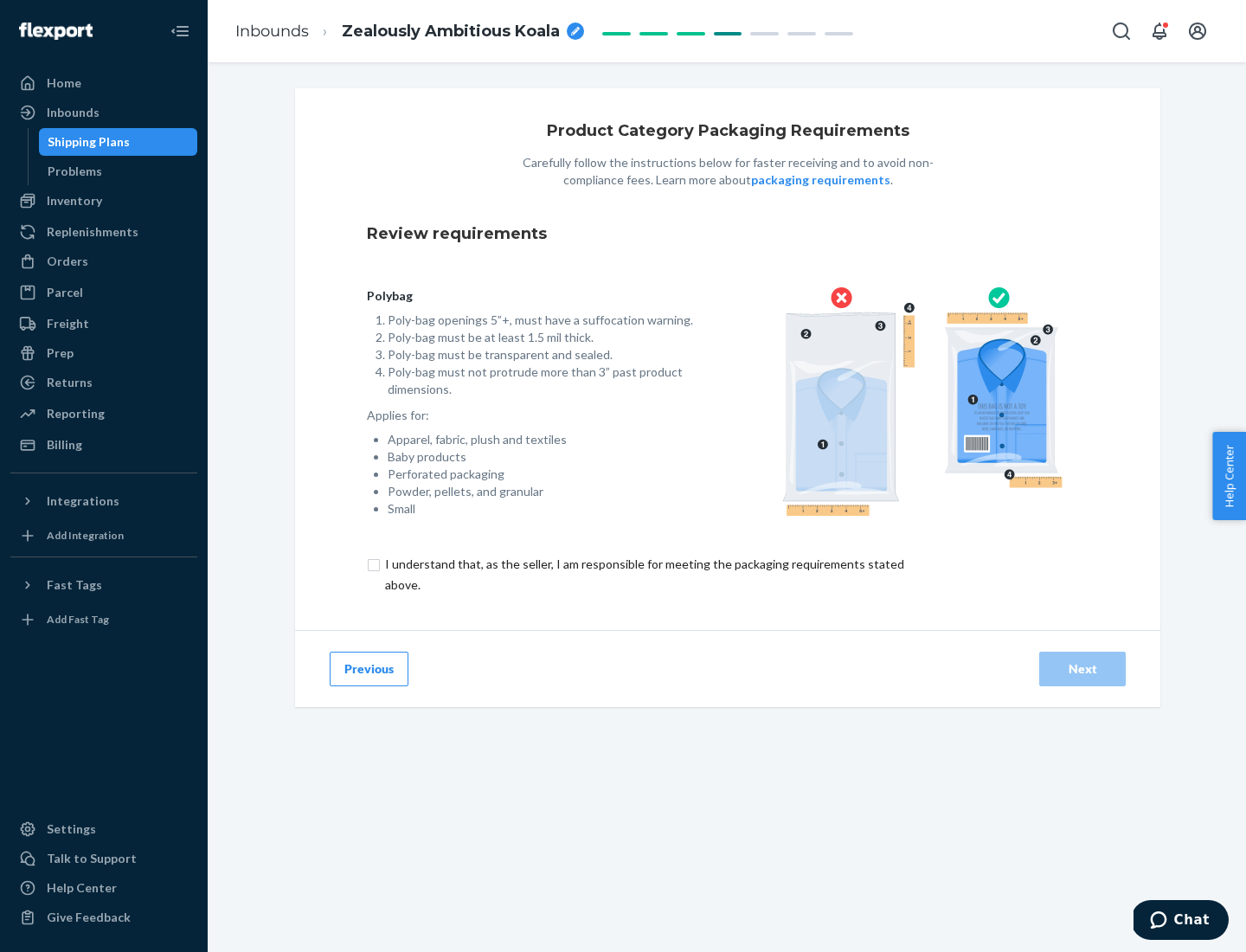
click at [643, 574] on input "checkbox" at bounding box center [654, 575] width 576 height 41
checkbox input "true"
click at [1083, 668] on div "Next" at bounding box center [1083, 669] width 57 height 18
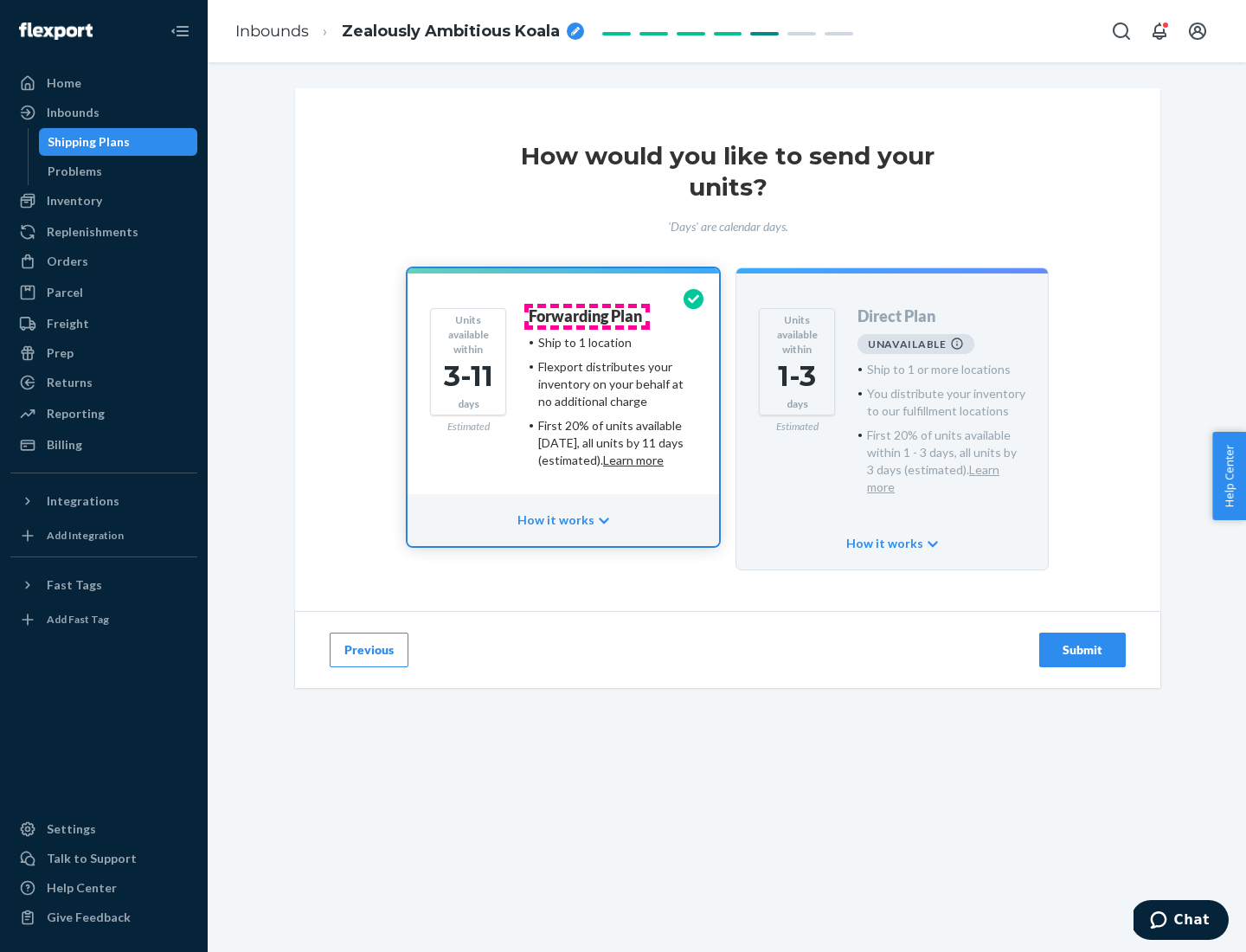
click at [587, 315] on h4 "Forwarding Plan" at bounding box center [585, 317] width 113 height 18
click at [1083, 642] on div "Submit" at bounding box center [1083, 650] width 57 height 18
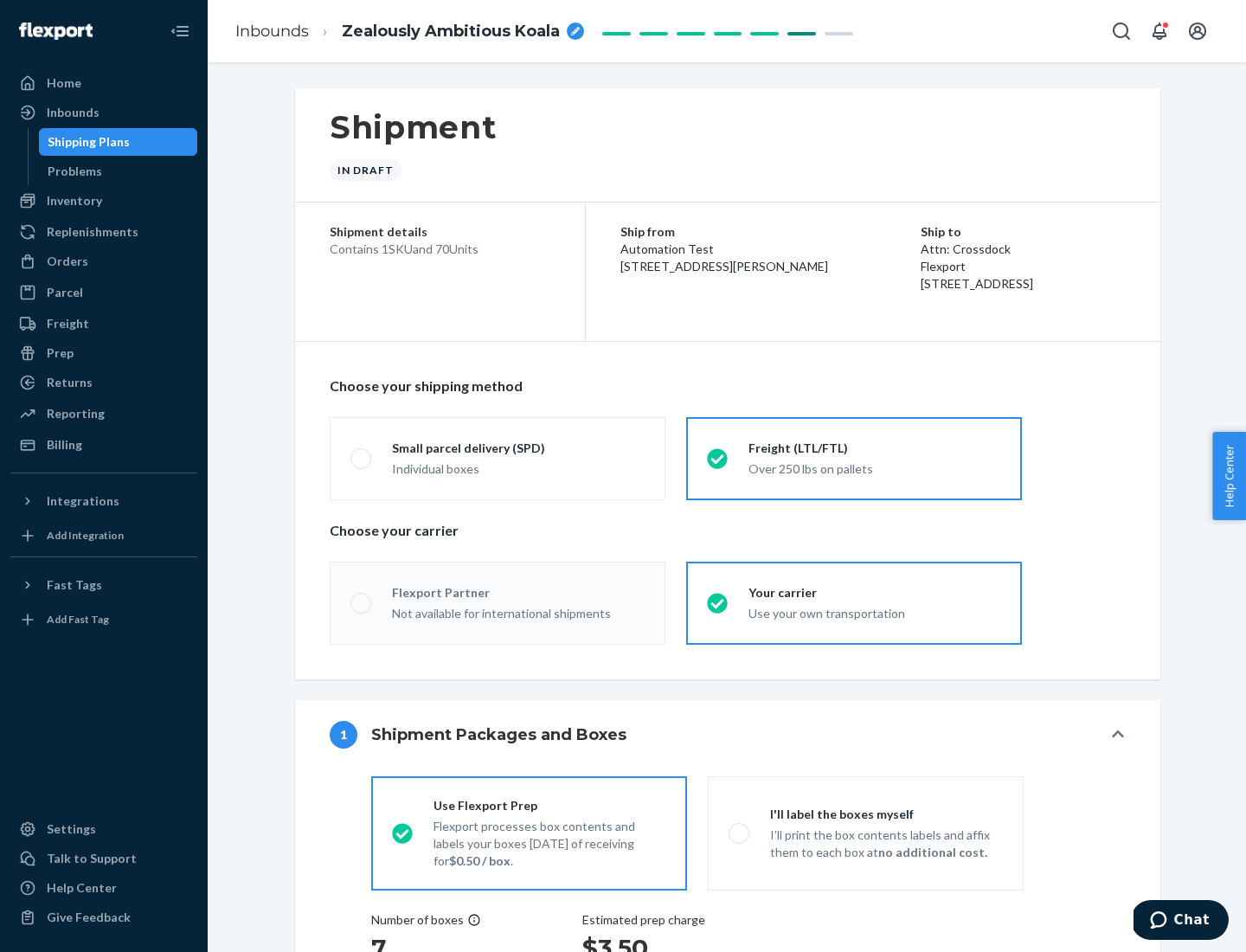
radio input "true"
radio input "false"
radio input "true"
radio input "false"
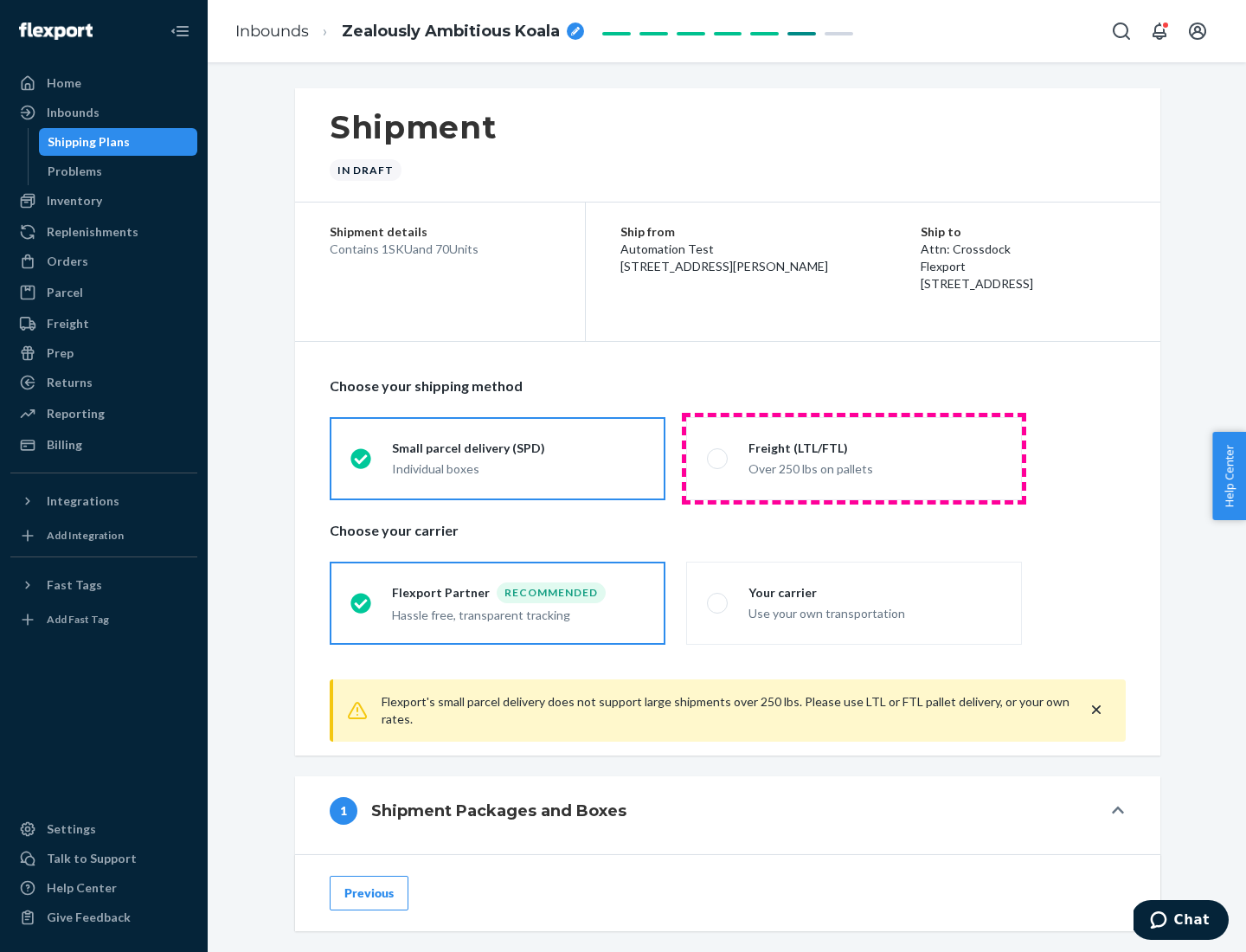
click at [854, 458] on div "Over 250 lbs on pallets" at bounding box center [875, 467] width 253 height 21
click at [718, 458] on input "Freight (LTL/FTL) Over 250 lbs on pallets" at bounding box center [712, 458] width 11 height 11
radio input "true"
radio input "false"
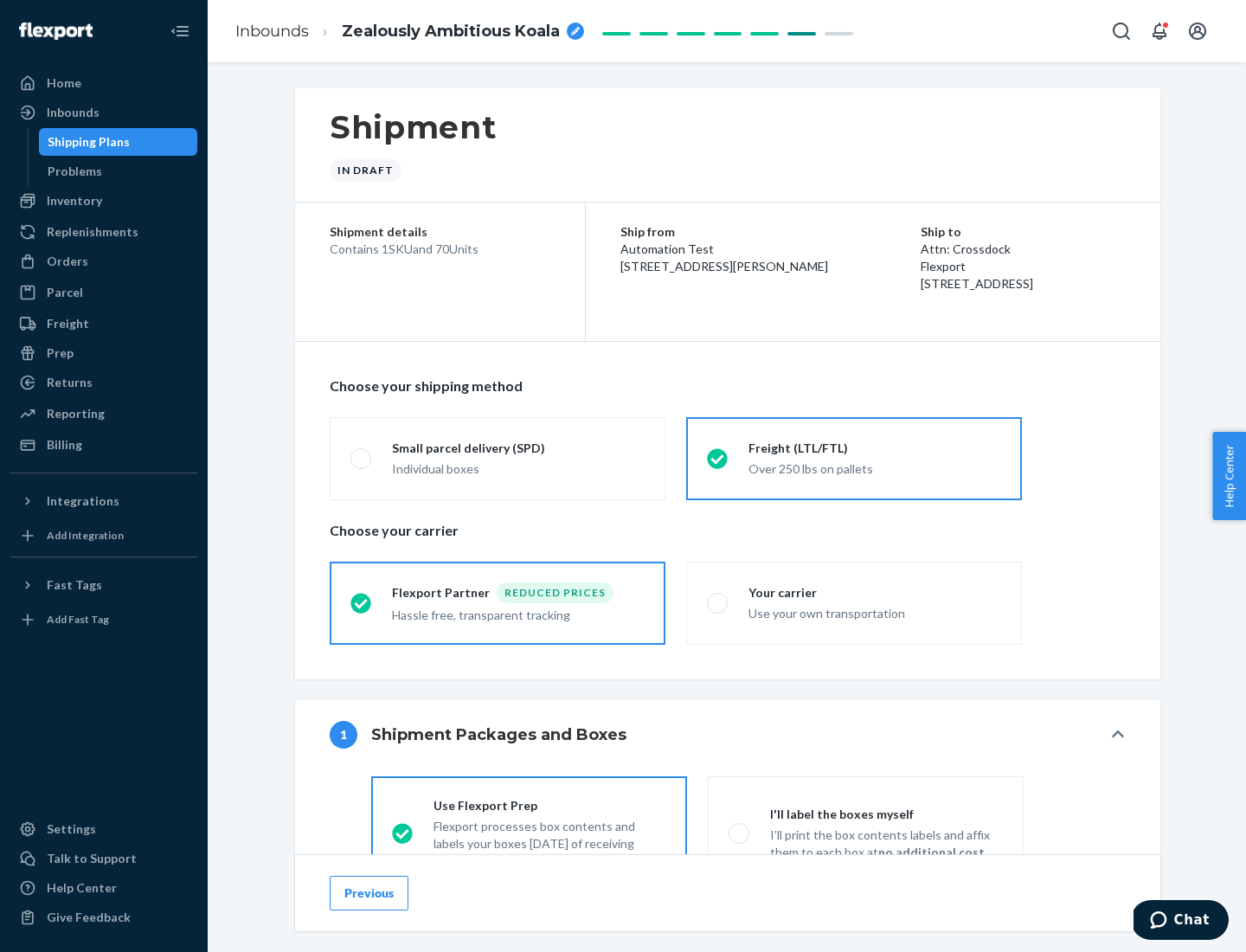
scroll to position [96, 0]
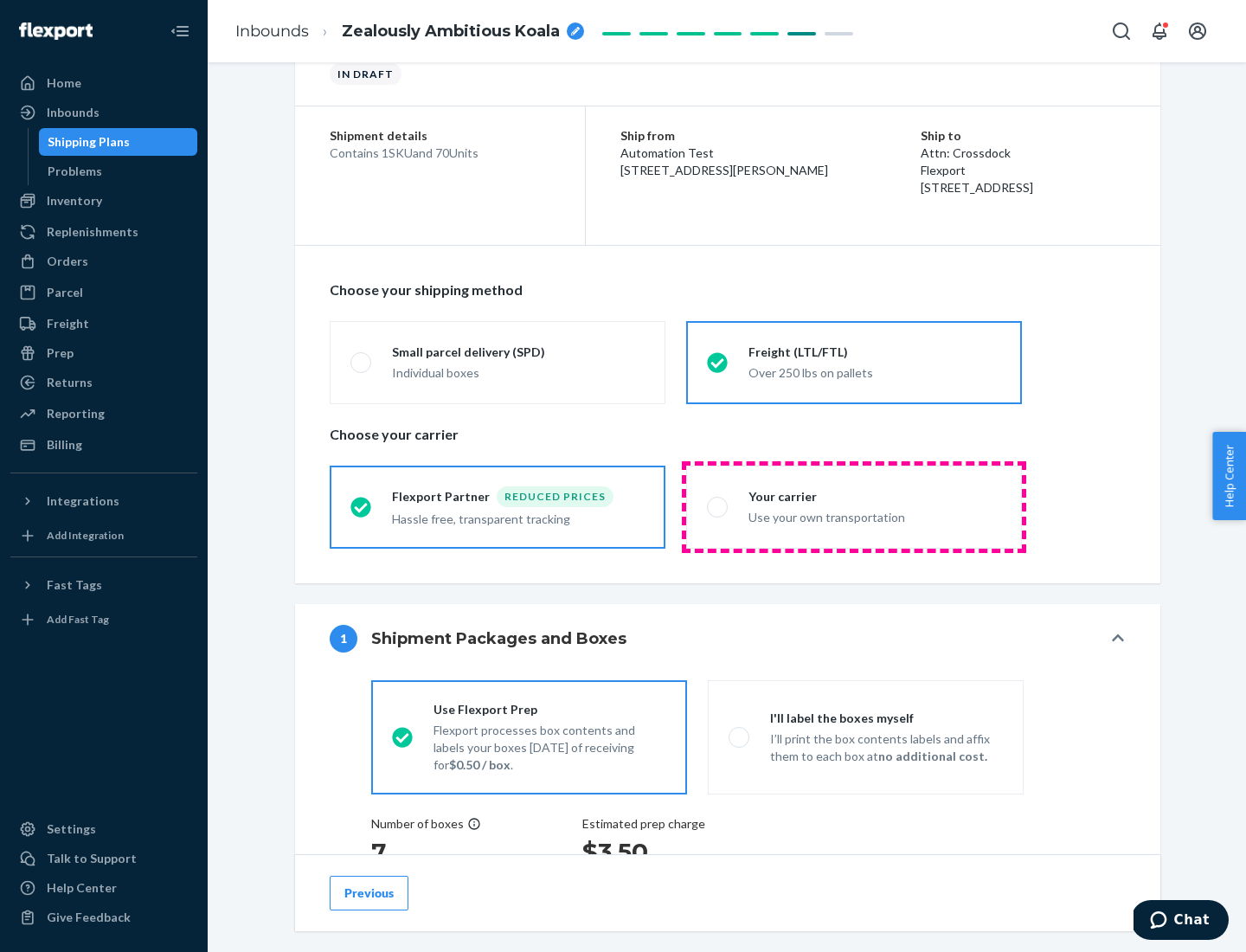
click at [854, 506] on div "Use your own transportation" at bounding box center [875, 515] width 253 height 21
click at [718, 506] on input "Your carrier Use your own transportation" at bounding box center [712, 506] width 11 height 11
radio input "true"
radio input "false"
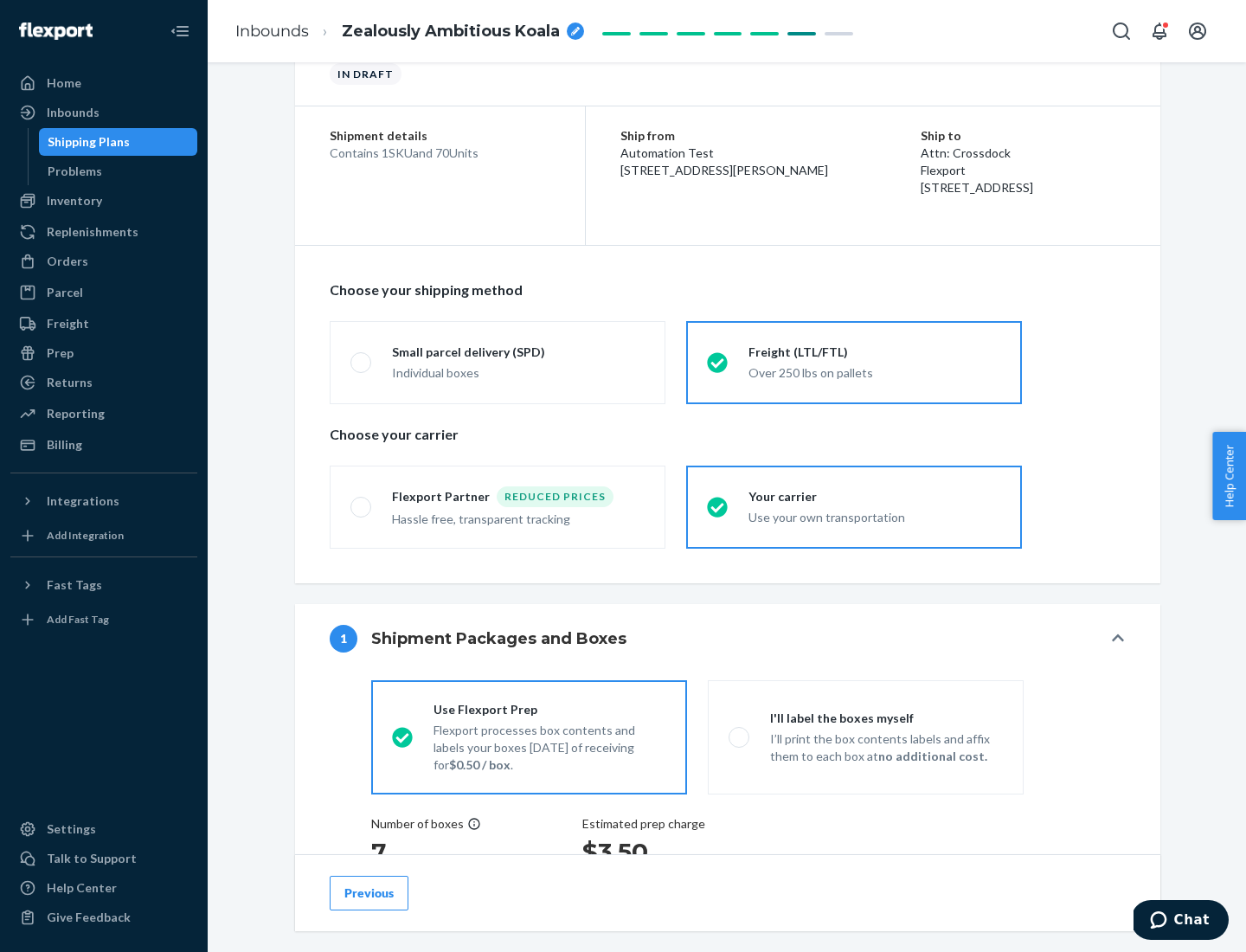
scroll to position [326, 0]
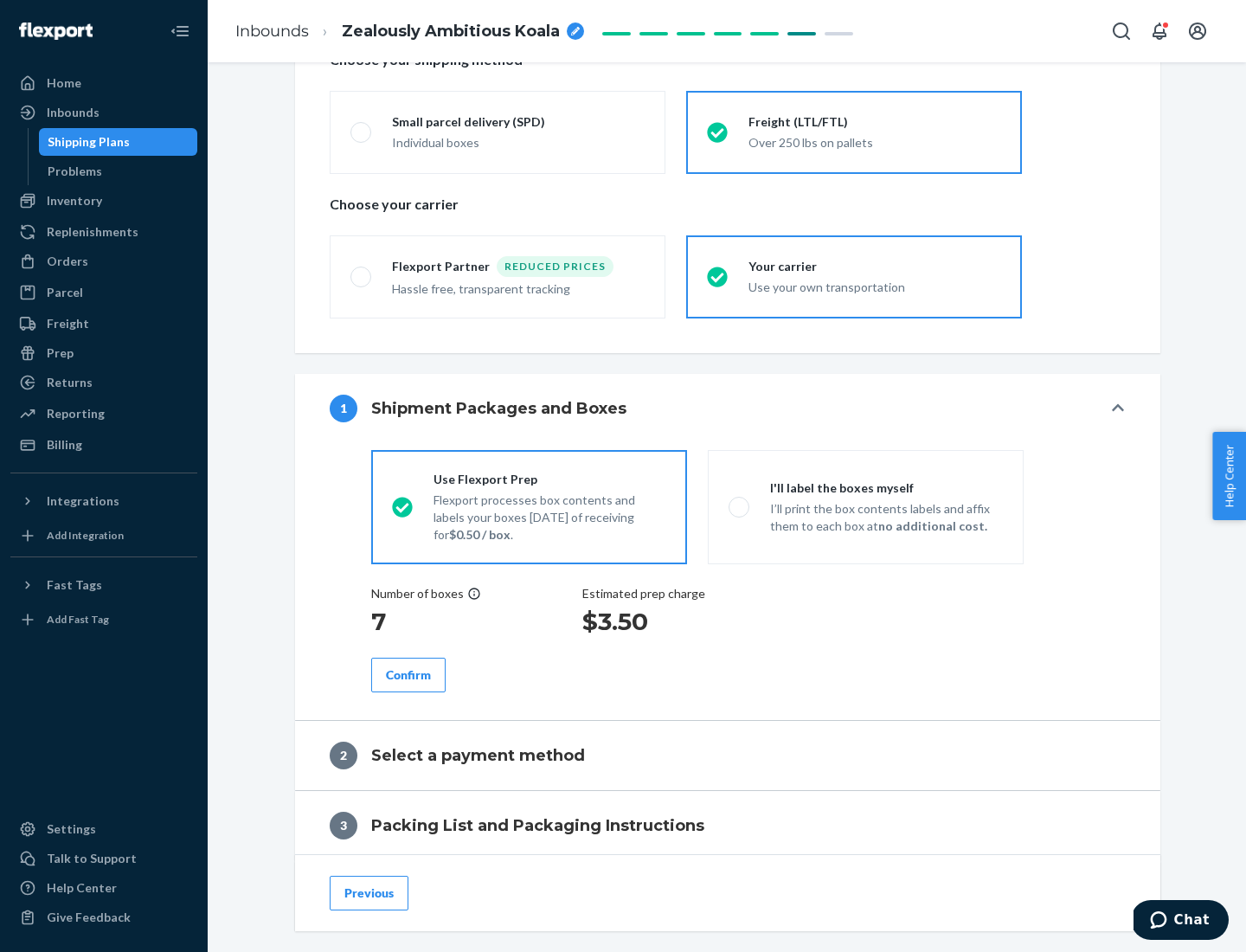
click at [866, 506] on p "I’ll print the box contents labels and affix them to each box at no additional …" at bounding box center [886, 517] width 233 height 34
click at [740, 506] on input "I'll label the boxes myself I’ll print the box contents labels and affix them t…" at bounding box center [734, 506] width 11 height 11
radio input "true"
radio input "false"
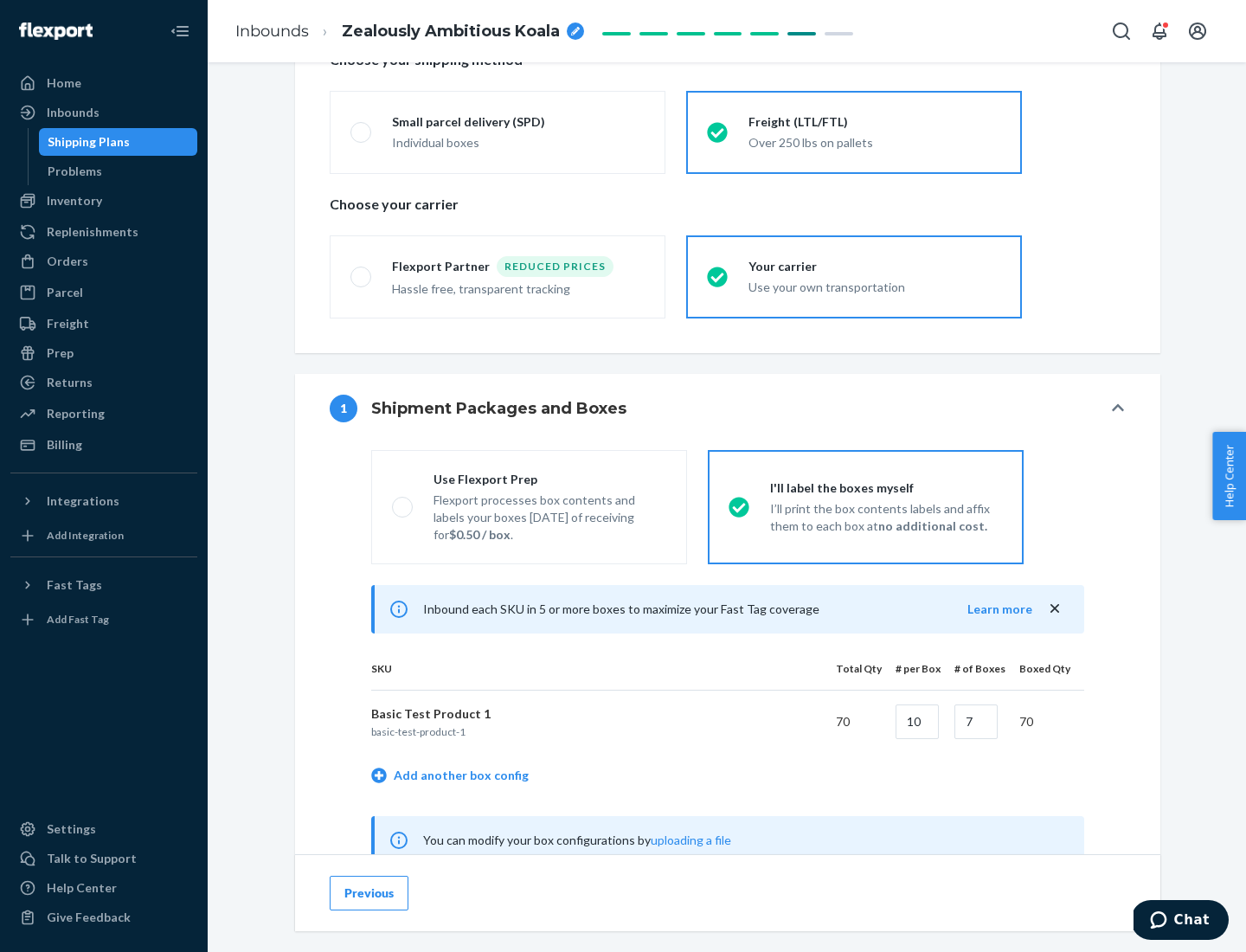
scroll to position [540, 0]
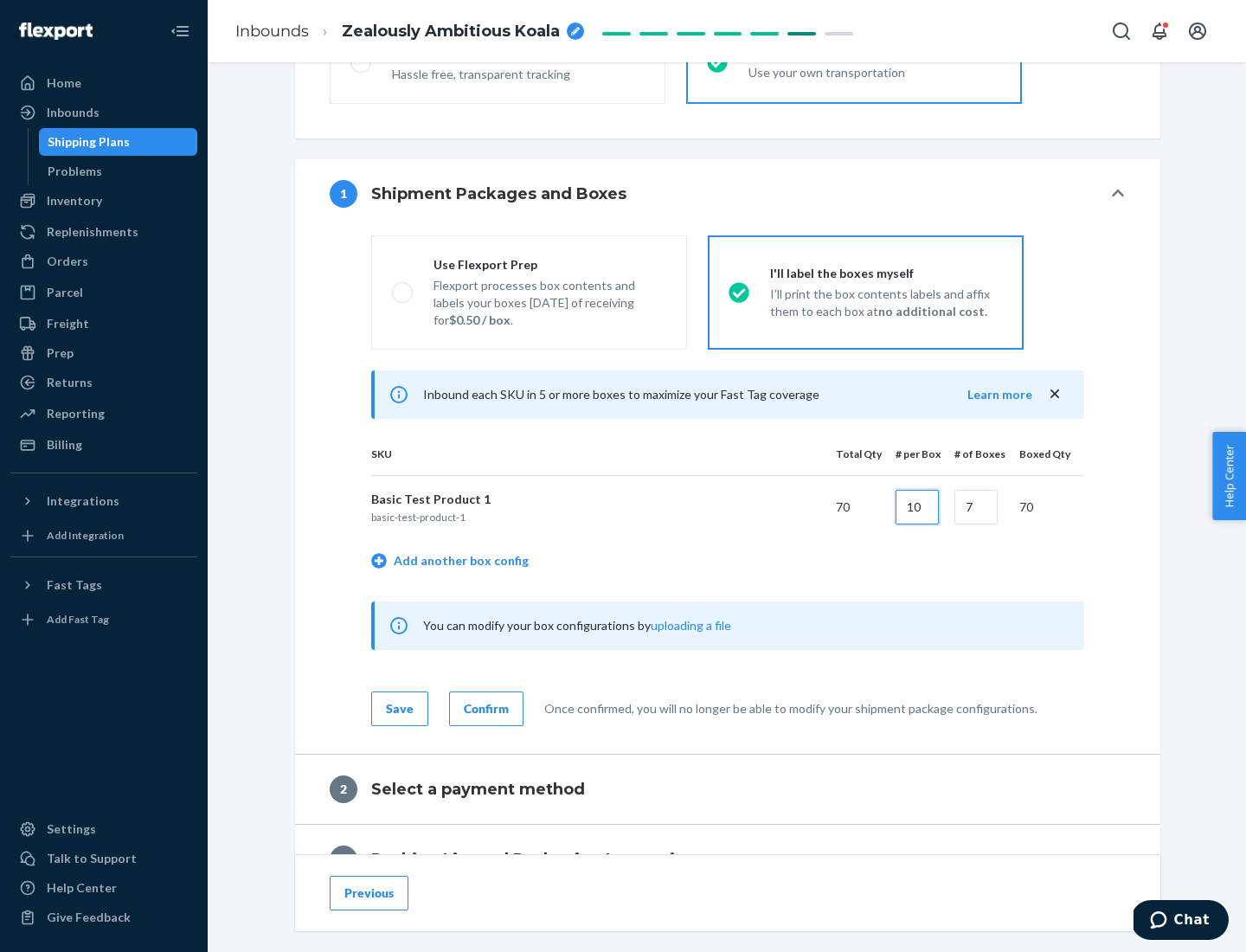
type input "10"
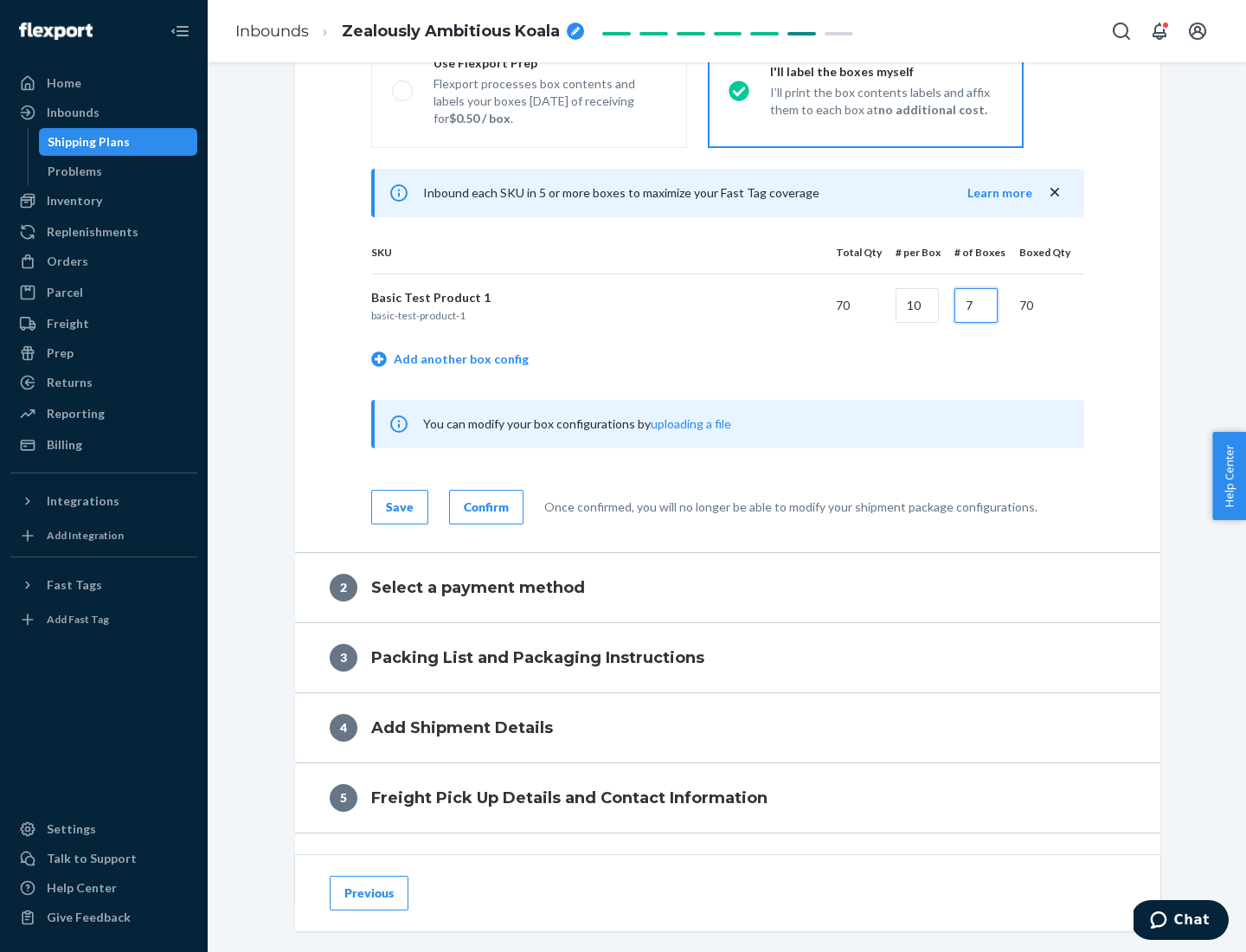
type input "7"
click at [483, 506] on div "Confirm" at bounding box center [486, 507] width 45 height 18
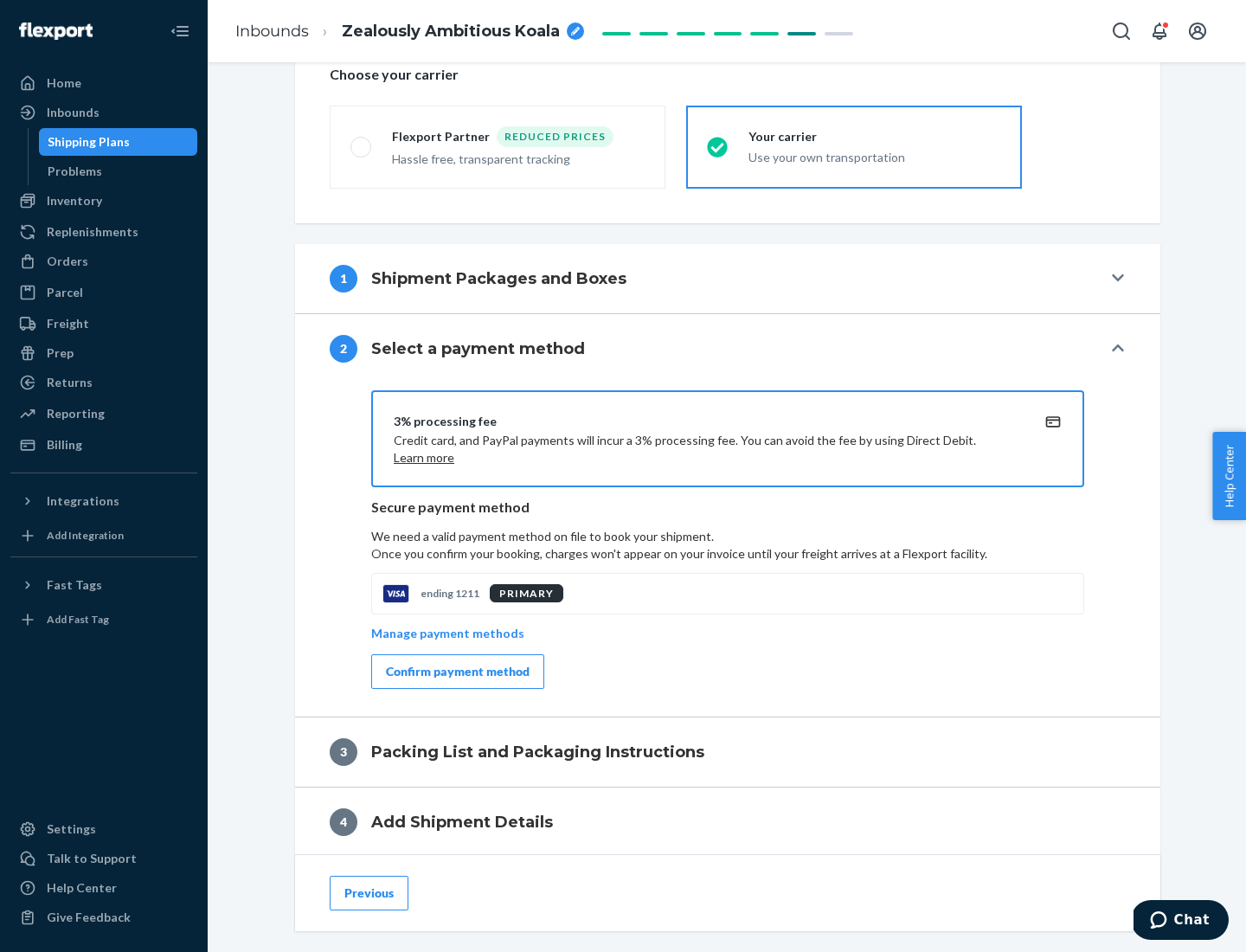
scroll to position [620, 0]
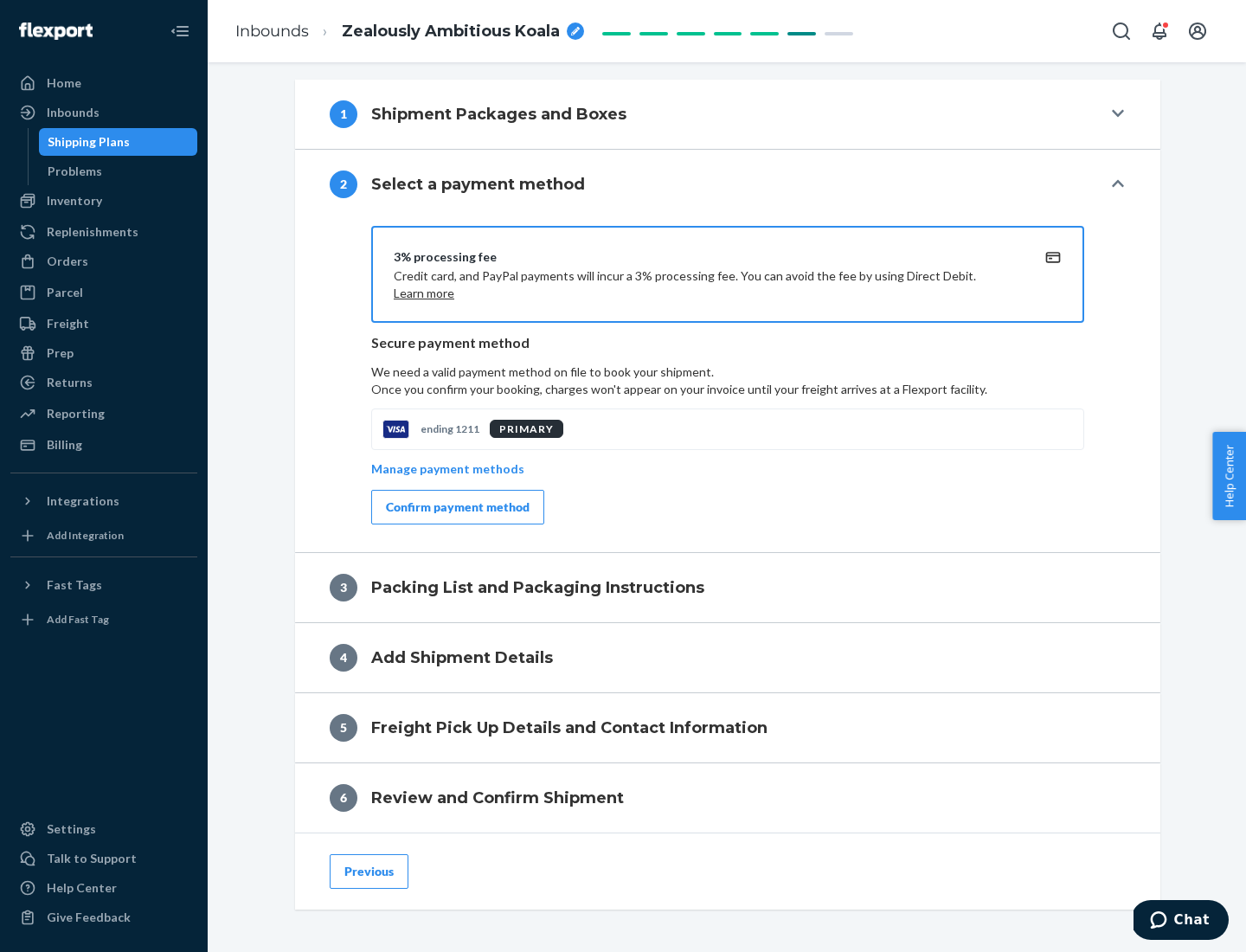
click at [456, 507] on div "Confirm payment method" at bounding box center [458, 507] width 143 height 18
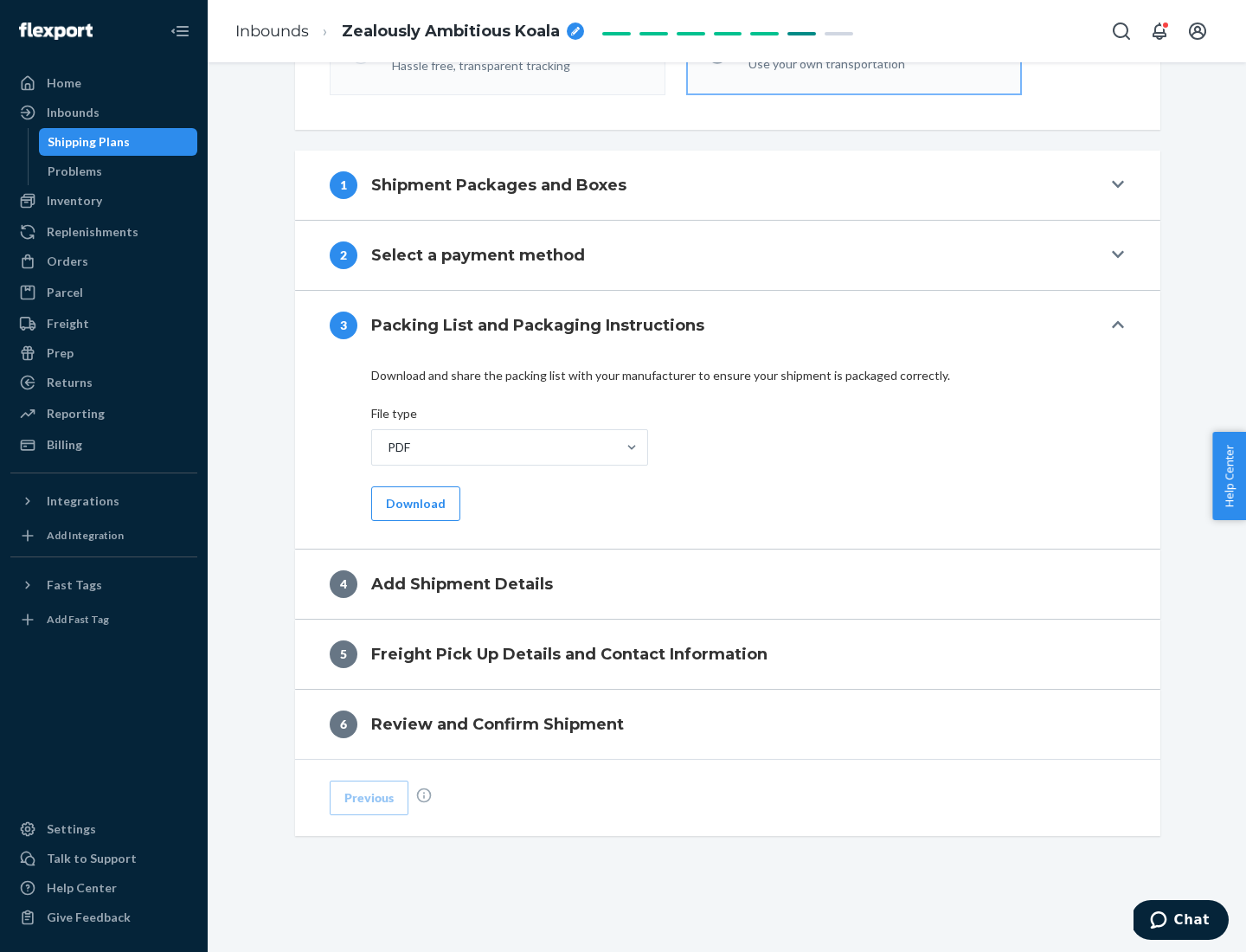
scroll to position [546, 0]
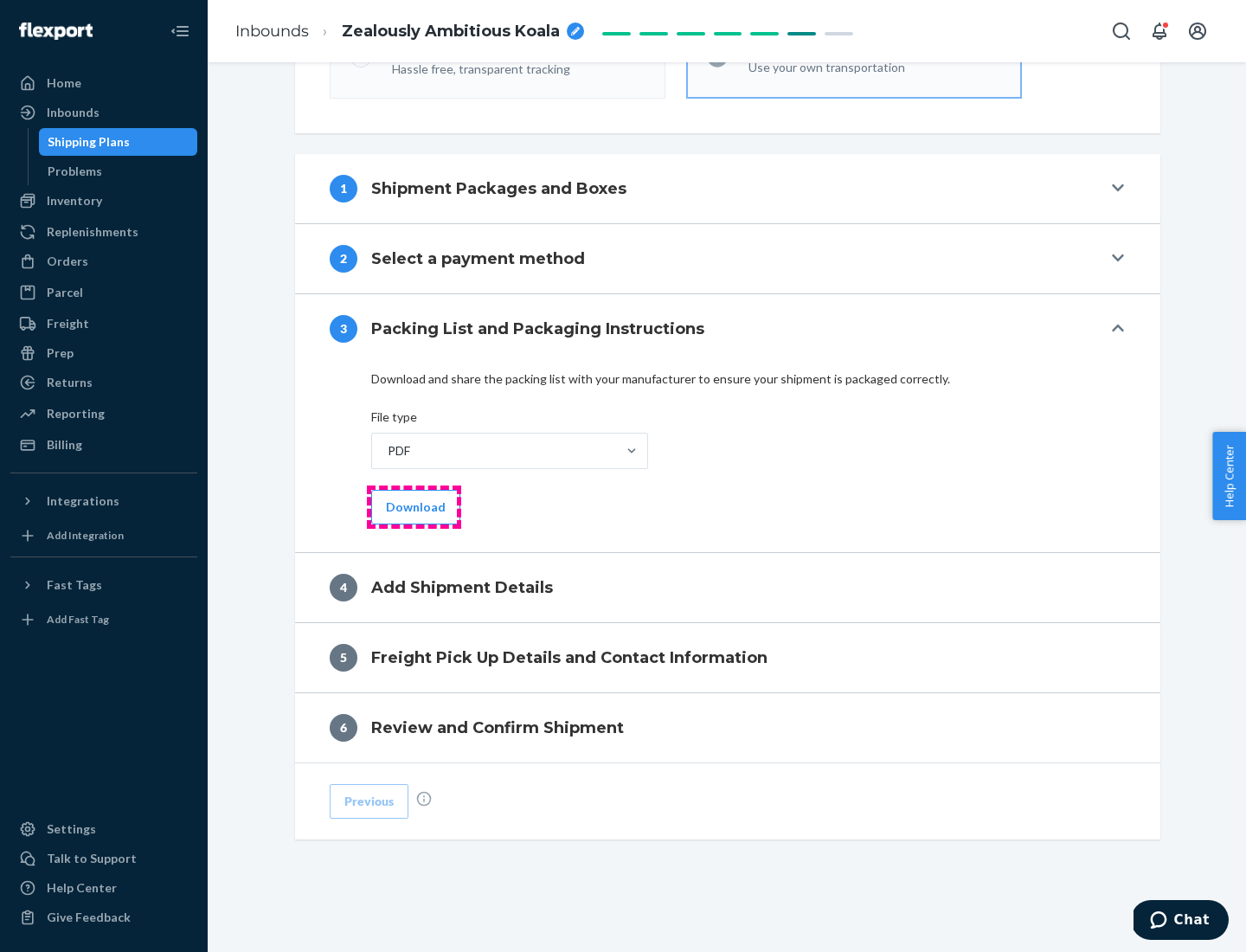
click at [414, 506] on button "Download" at bounding box center [416, 506] width 89 height 34
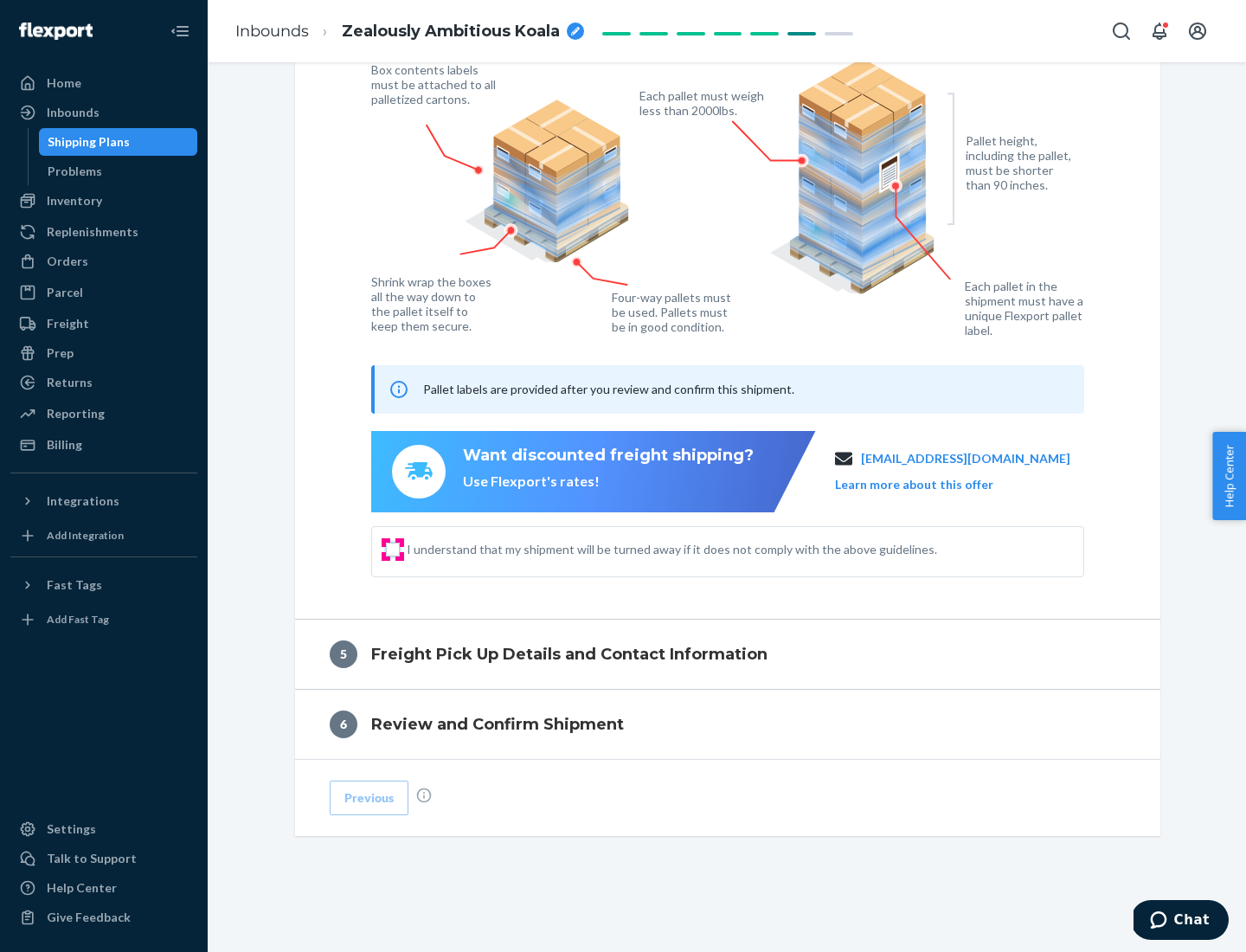
click at [393, 548] on input "I understand that my shipment will be turned away if it does not comply with th…" at bounding box center [393, 549] width 14 height 14
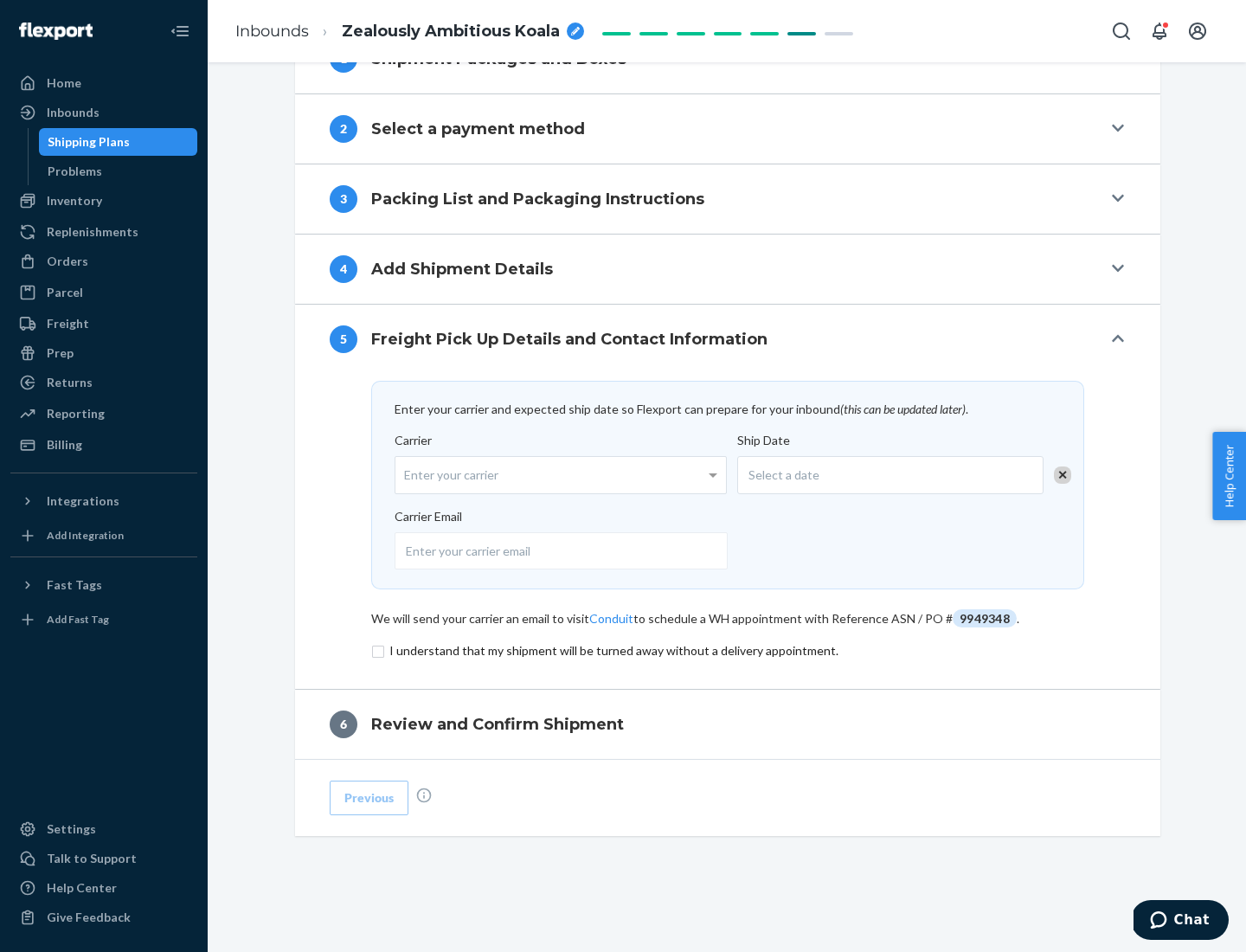
click at [728, 649] on input "checkbox" at bounding box center [728, 650] width 713 height 21
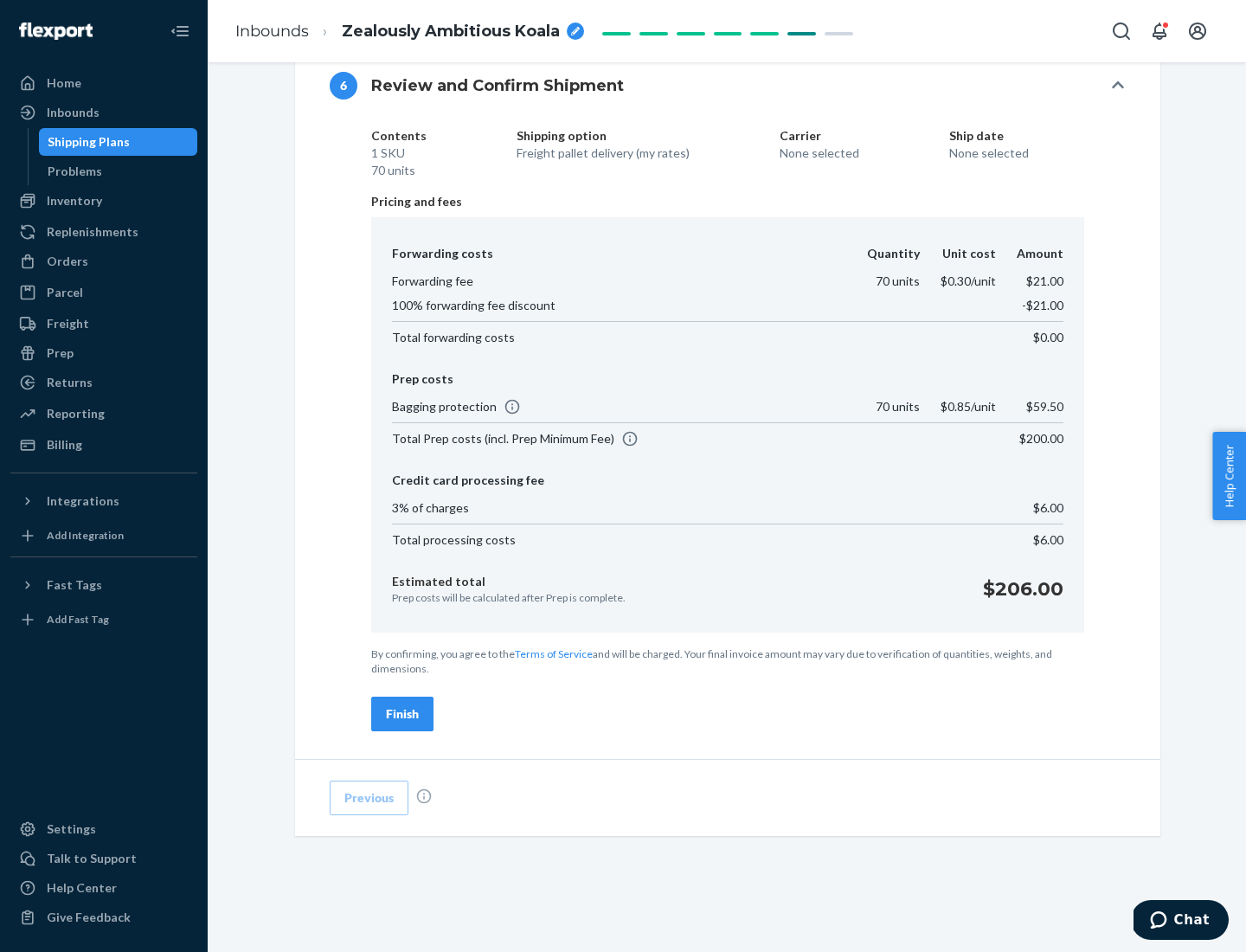
click at [403, 714] on div "Finish" at bounding box center [402, 714] width 32 height 18
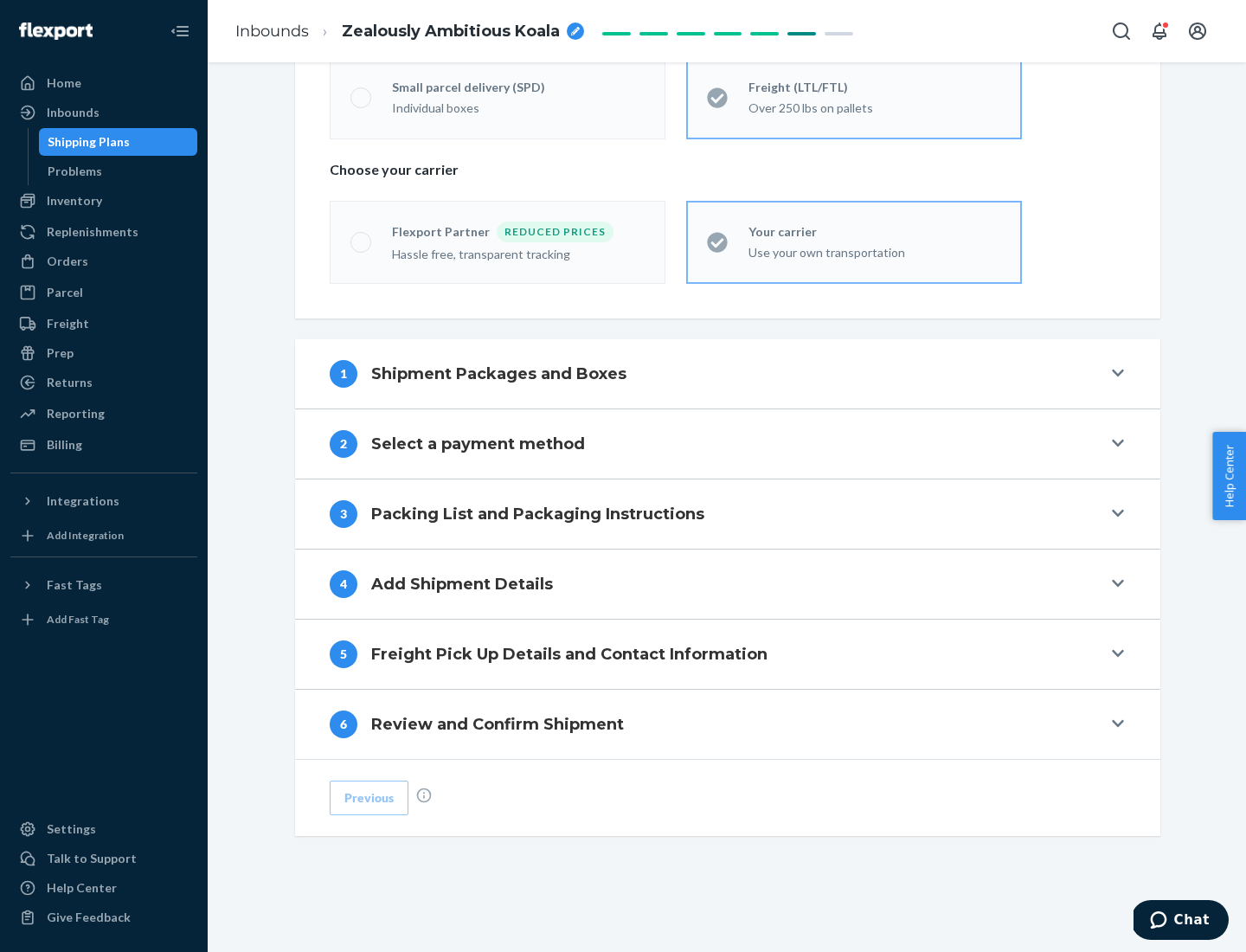
scroll to position [361, 0]
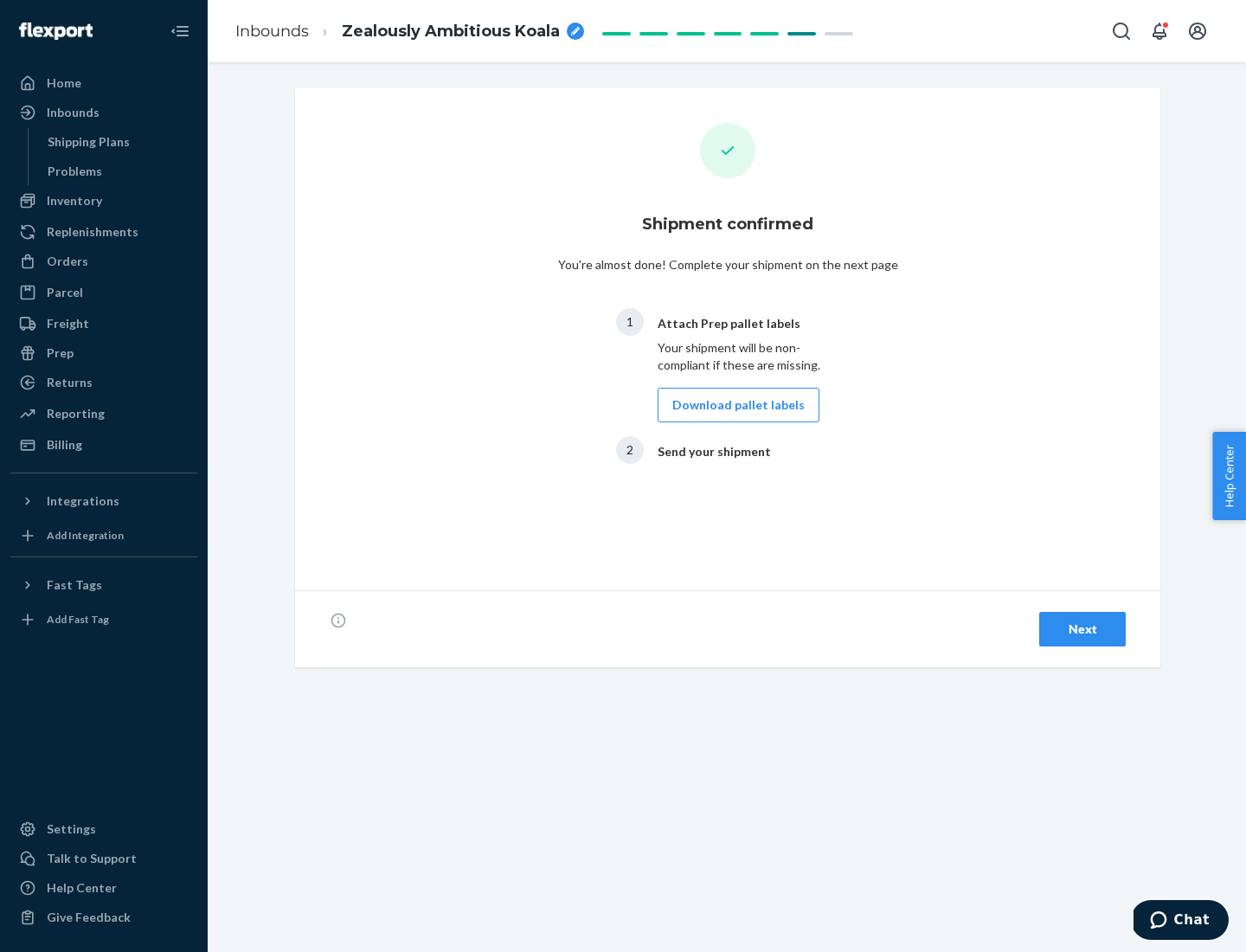
click at [734, 405] on button "Download pallet labels" at bounding box center [738, 405] width 162 height 34
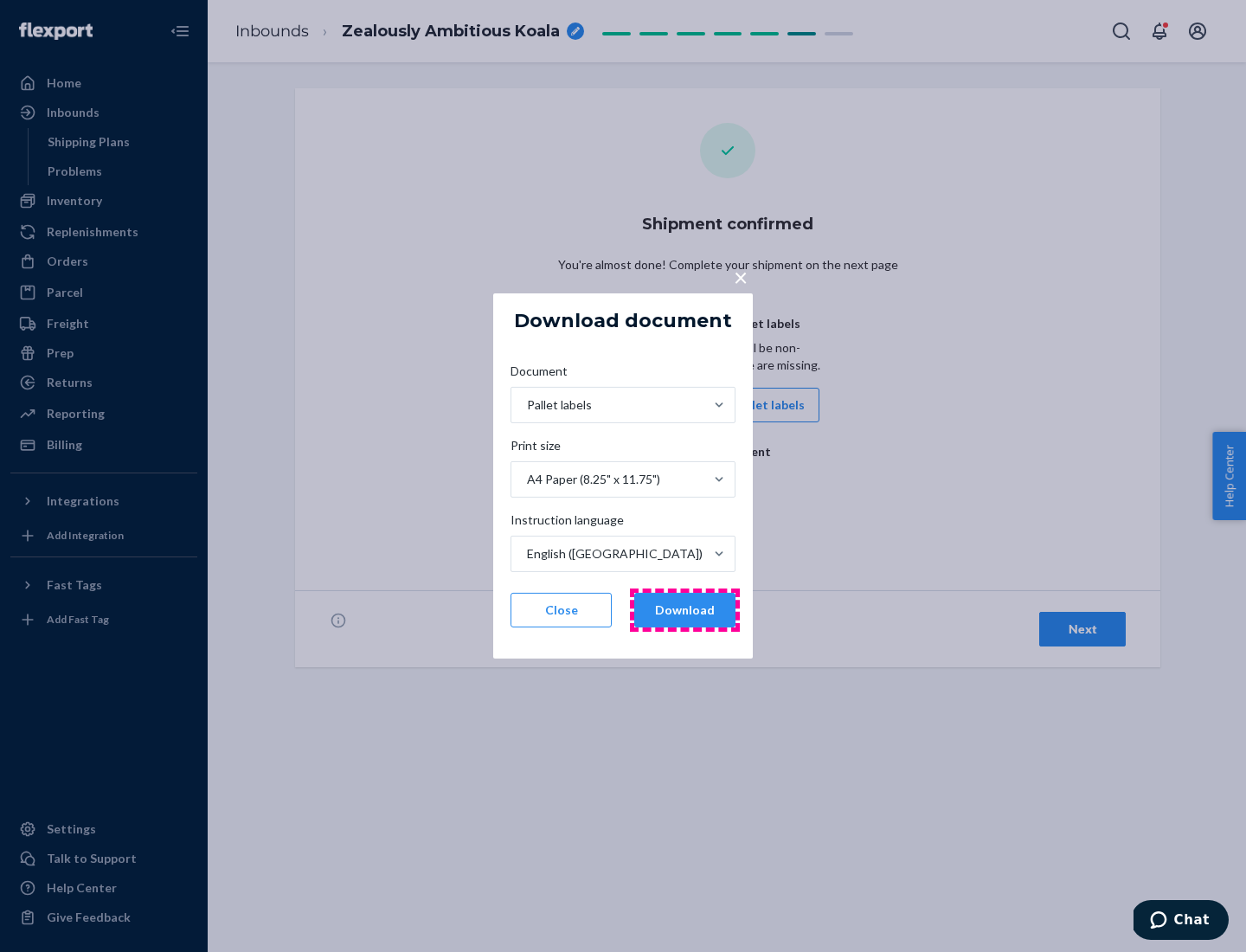
click at [685, 610] on button "Download" at bounding box center [685, 609] width 101 height 34
click at [740, 276] on span "×" at bounding box center [741, 277] width 14 height 29
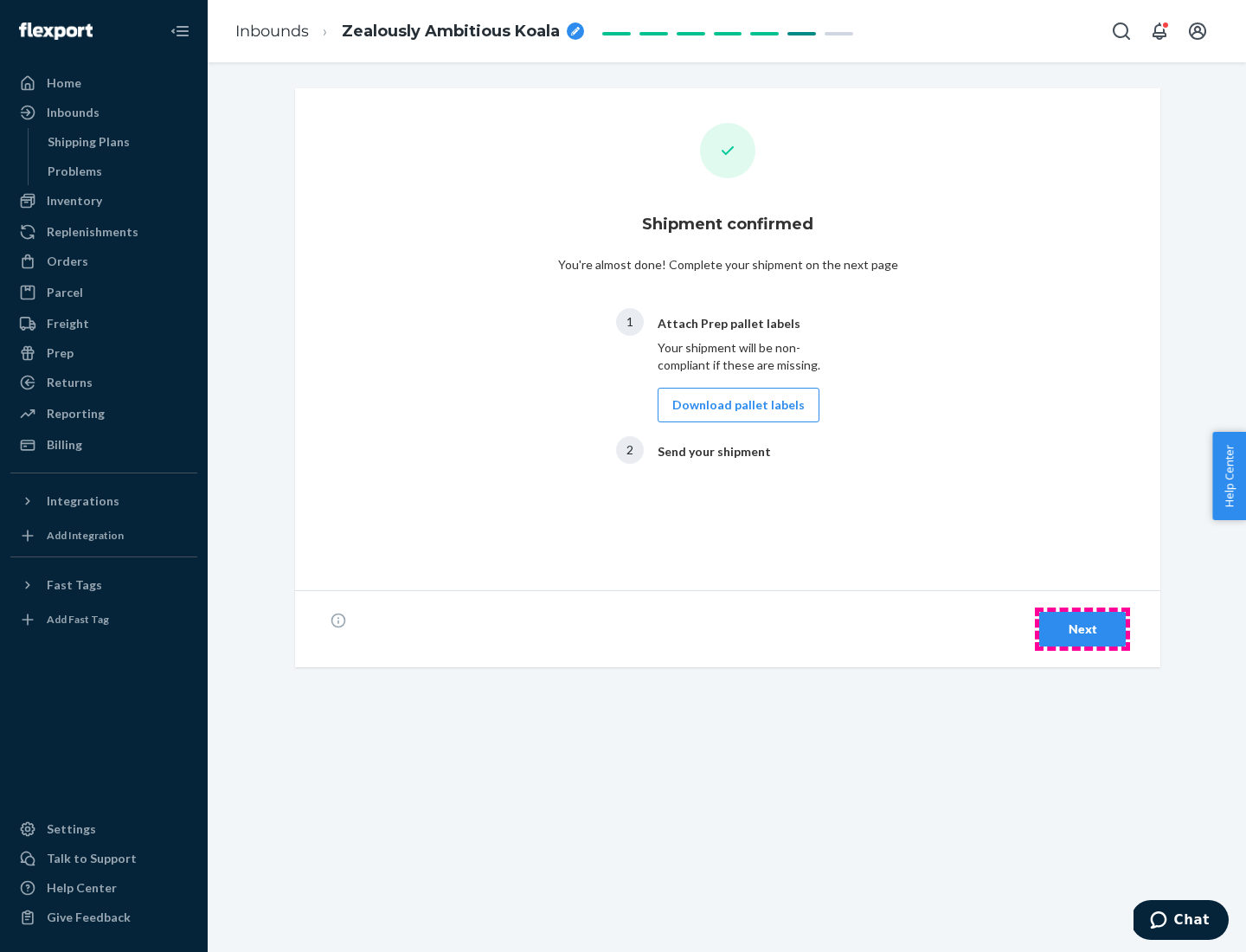
click at [1083, 629] on div "Next" at bounding box center [1083, 629] width 57 height 18
